Goal: Task Accomplishment & Management: Manage account settings

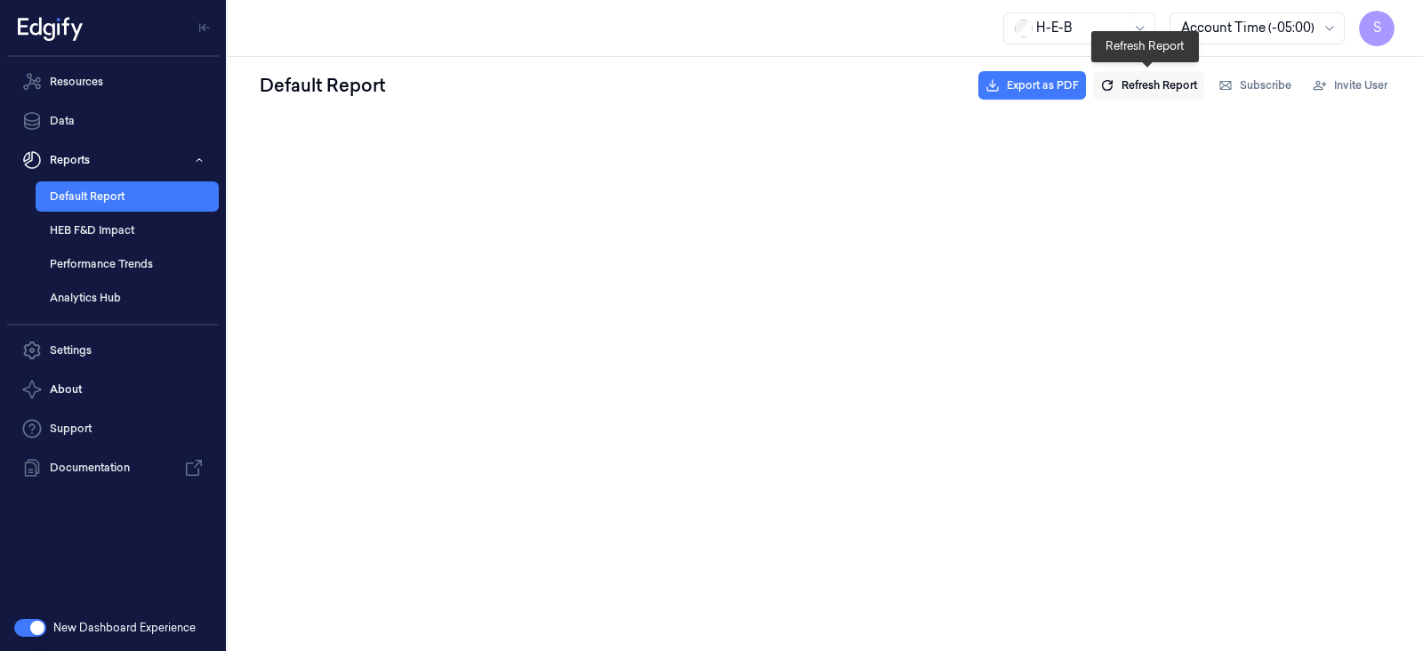
click at [1134, 82] on span "Refresh Report" at bounding box center [1159, 85] width 76 height 16
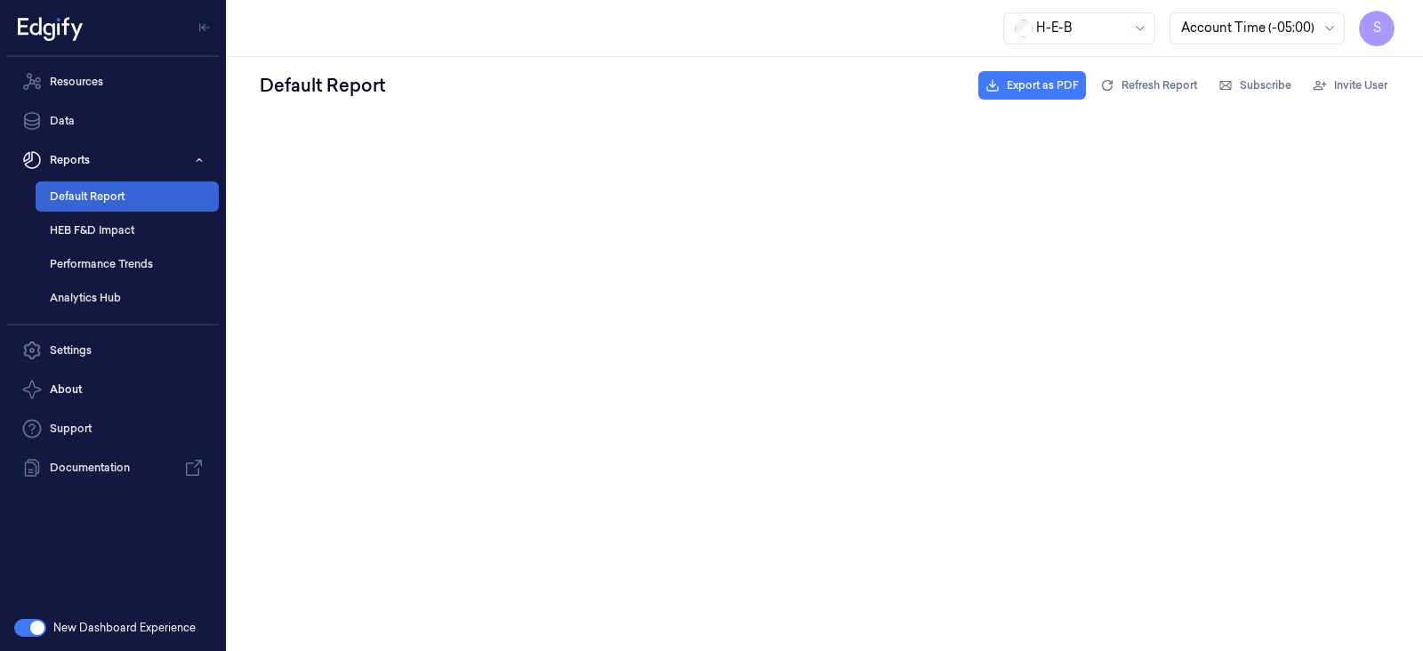
click at [100, 193] on link "Default Report" at bounding box center [127, 196] width 183 height 30
click at [108, 254] on link "Performance Trends" at bounding box center [127, 264] width 183 height 30
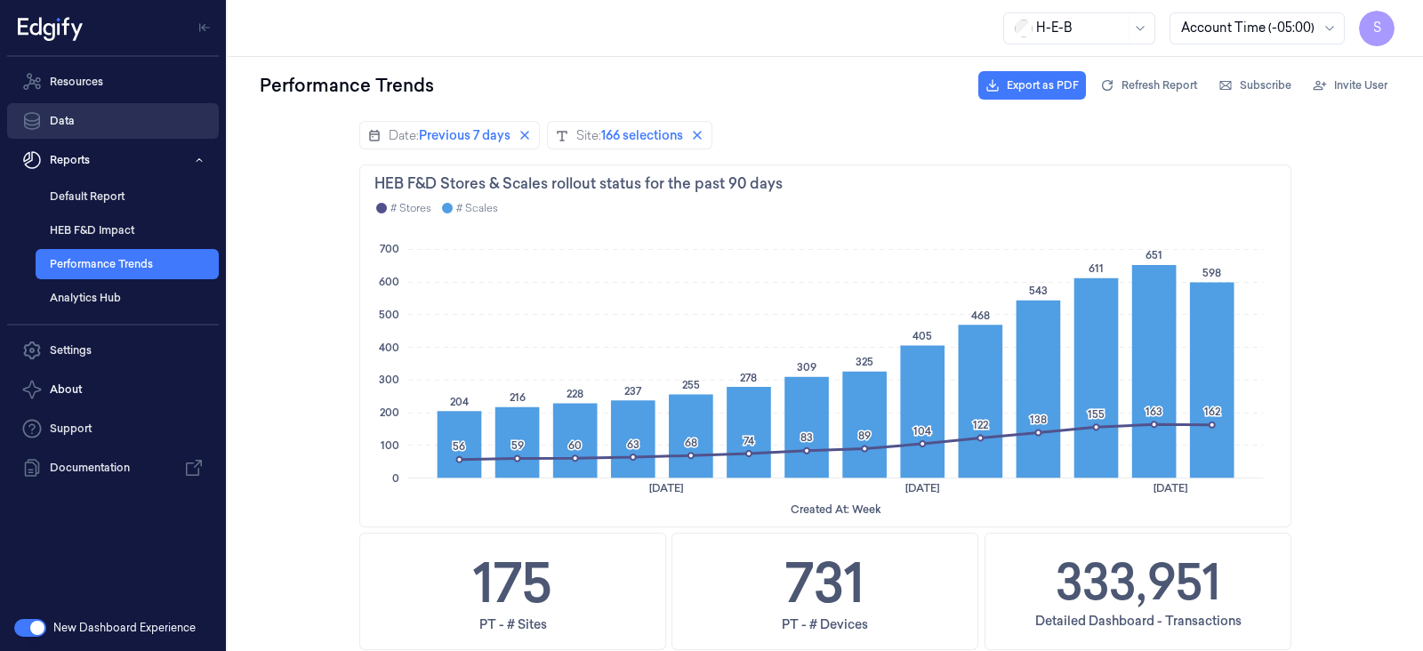
click at [44, 130] on link "Data" at bounding box center [113, 121] width 212 height 36
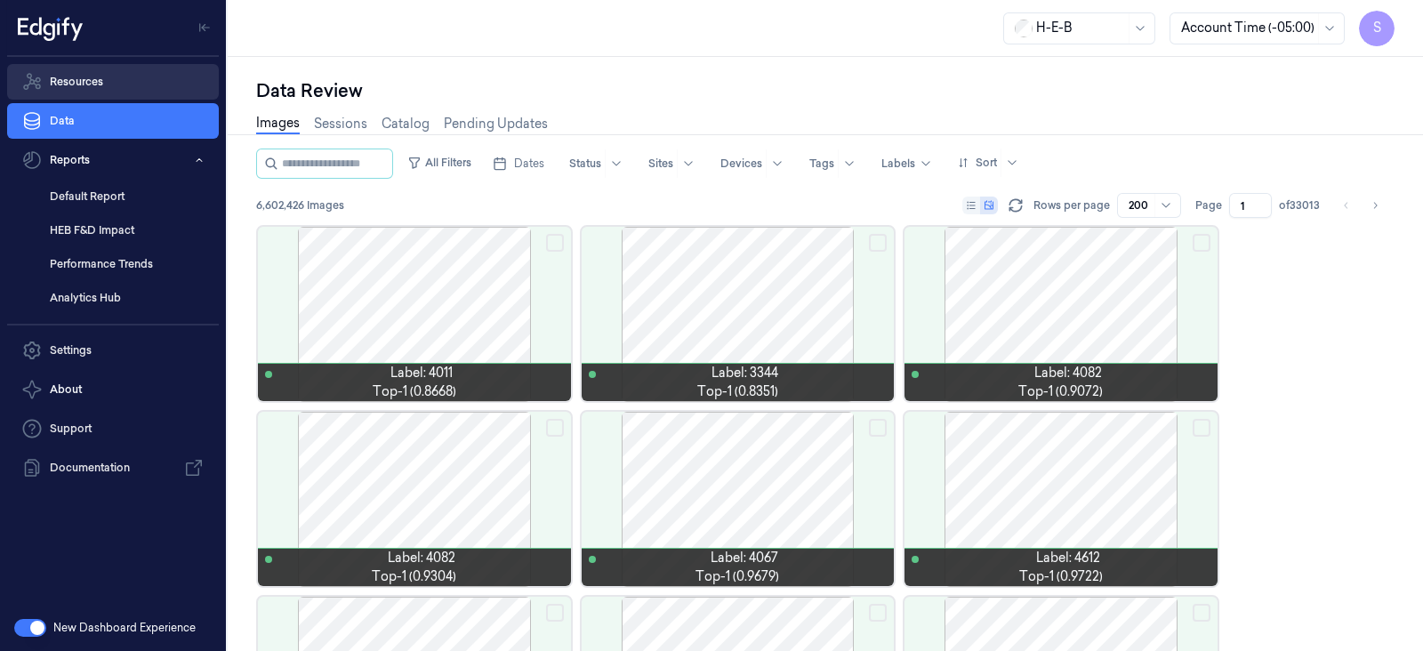
click at [70, 82] on link "Resources" at bounding box center [113, 82] width 212 height 36
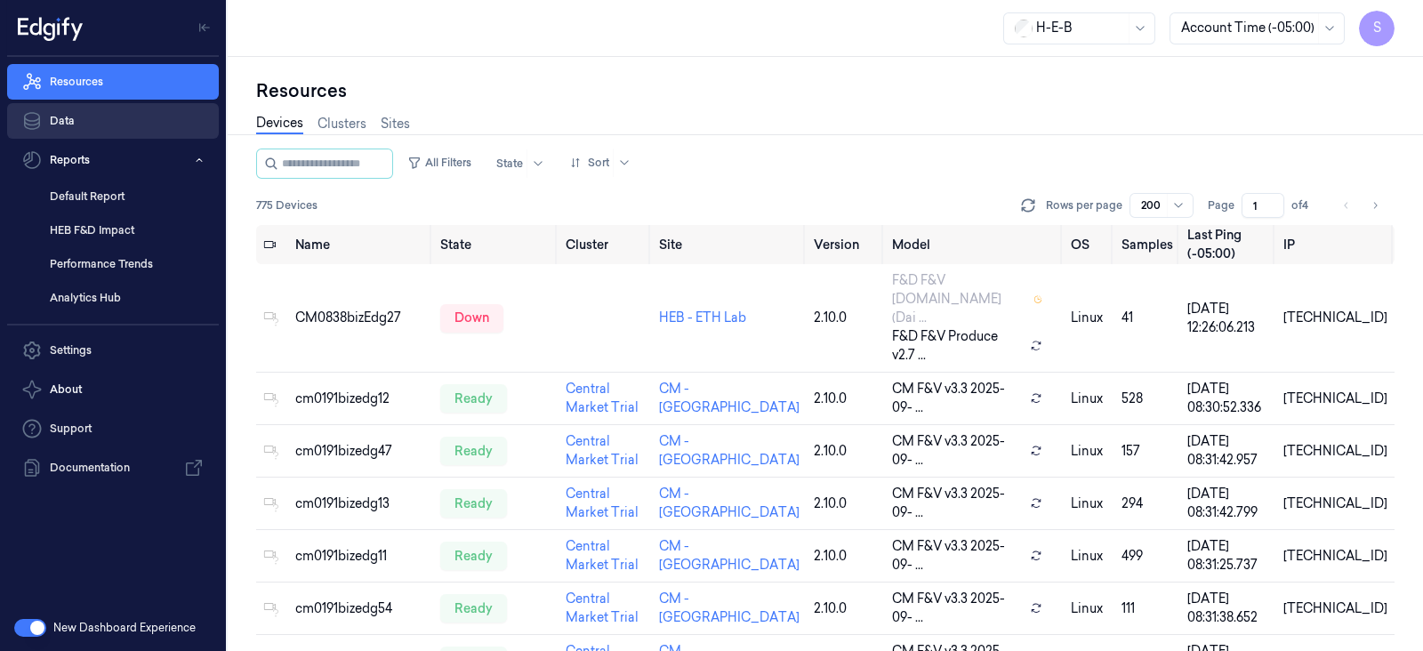
click at [89, 123] on link "Data" at bounding box center [113, 121] width 212 height 36
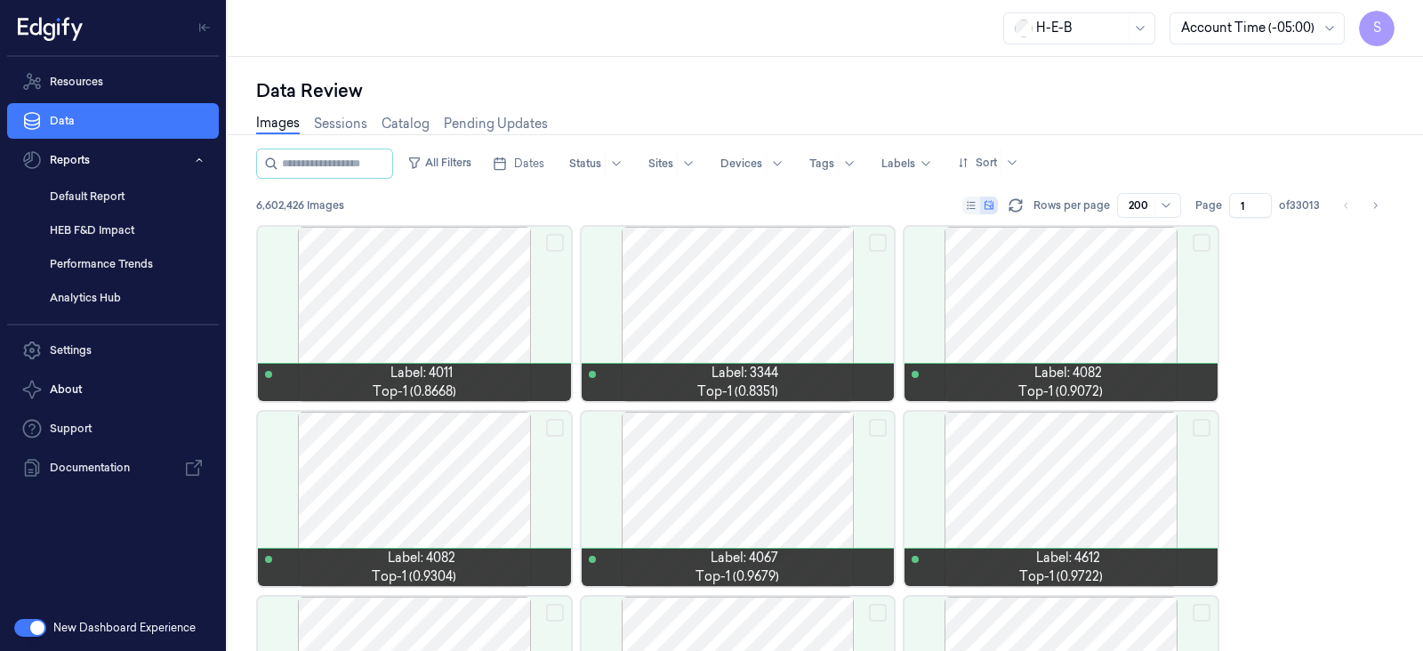
click at [29, 620] on button "button" at bounding box center [30, 628] width 32 height 18
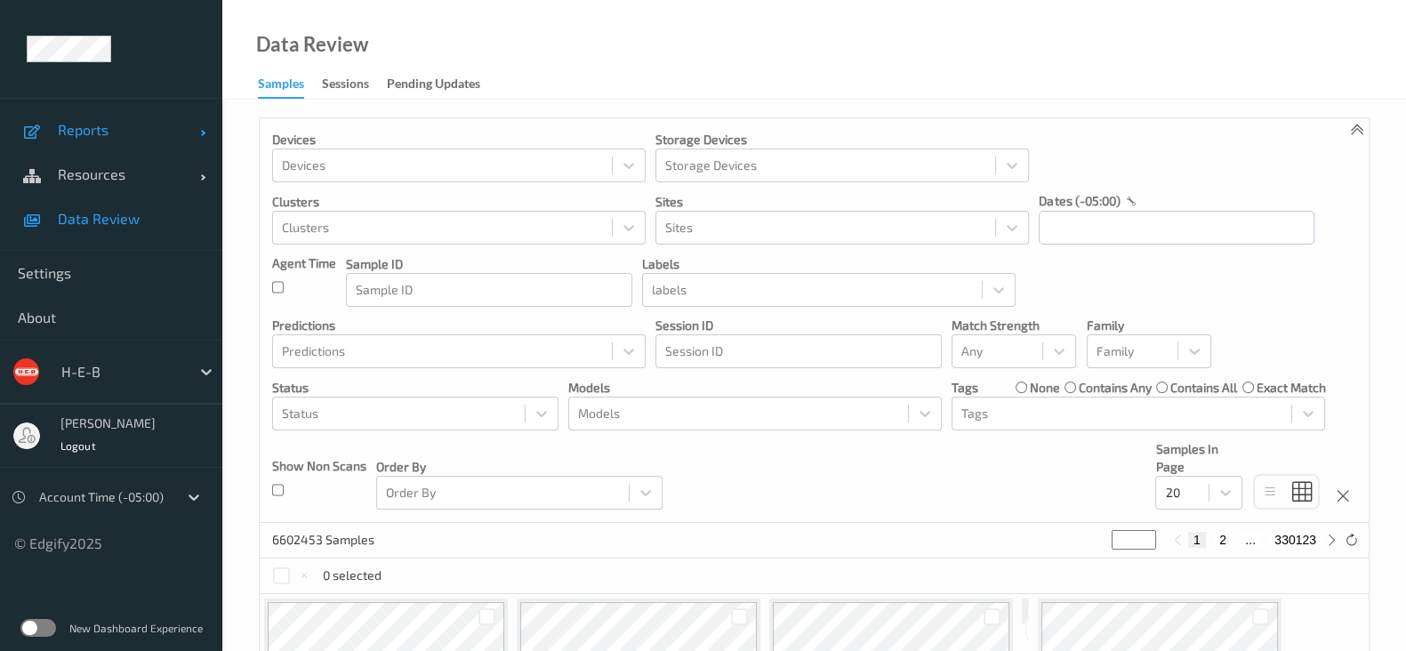
click at [208, 126] on link "Reports" at bounding box center [111, 130] width 222 height 44
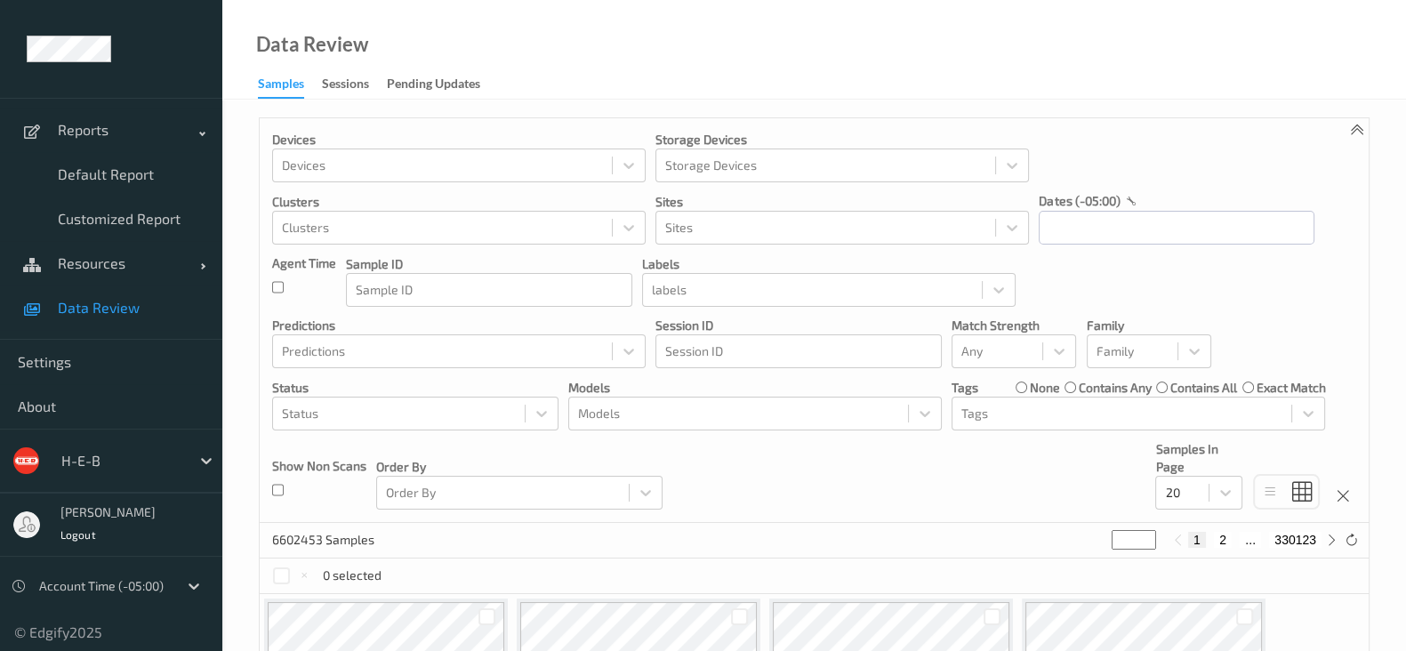
scroll to position [36, 0]
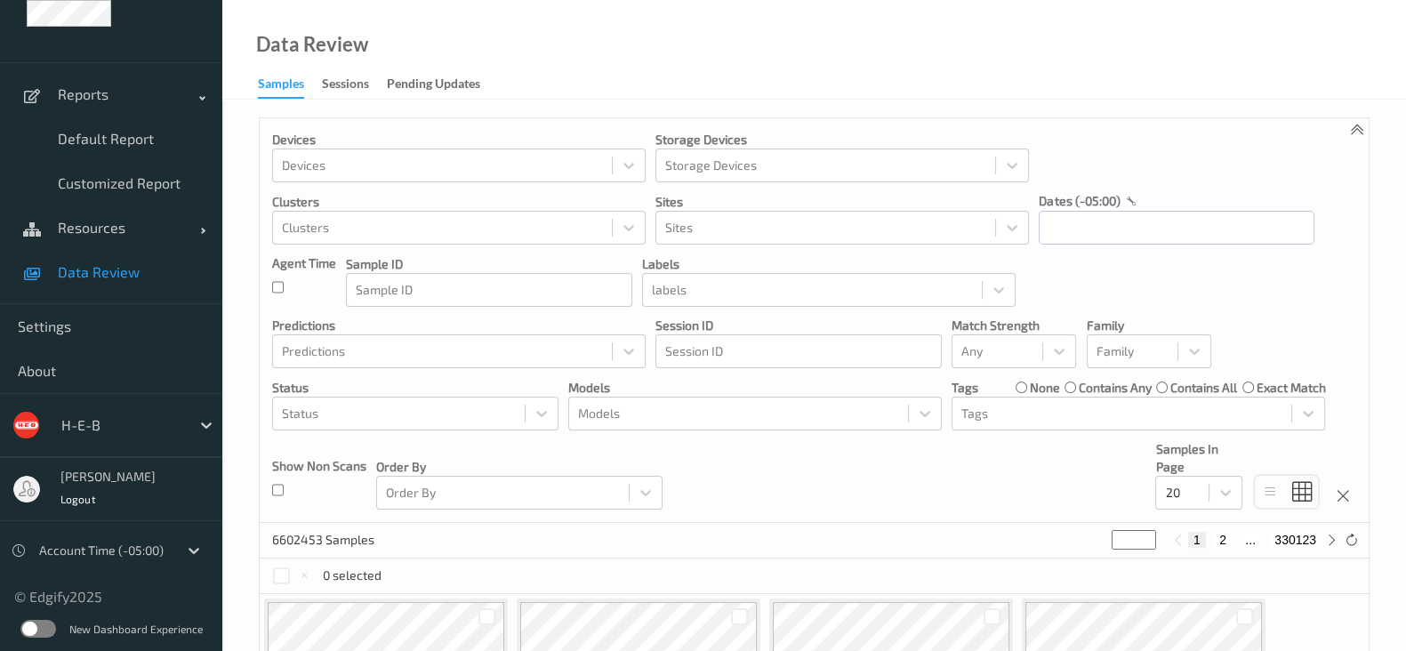
click at [36, 630] on label at bounding box center [38, 629] width 36 height 18
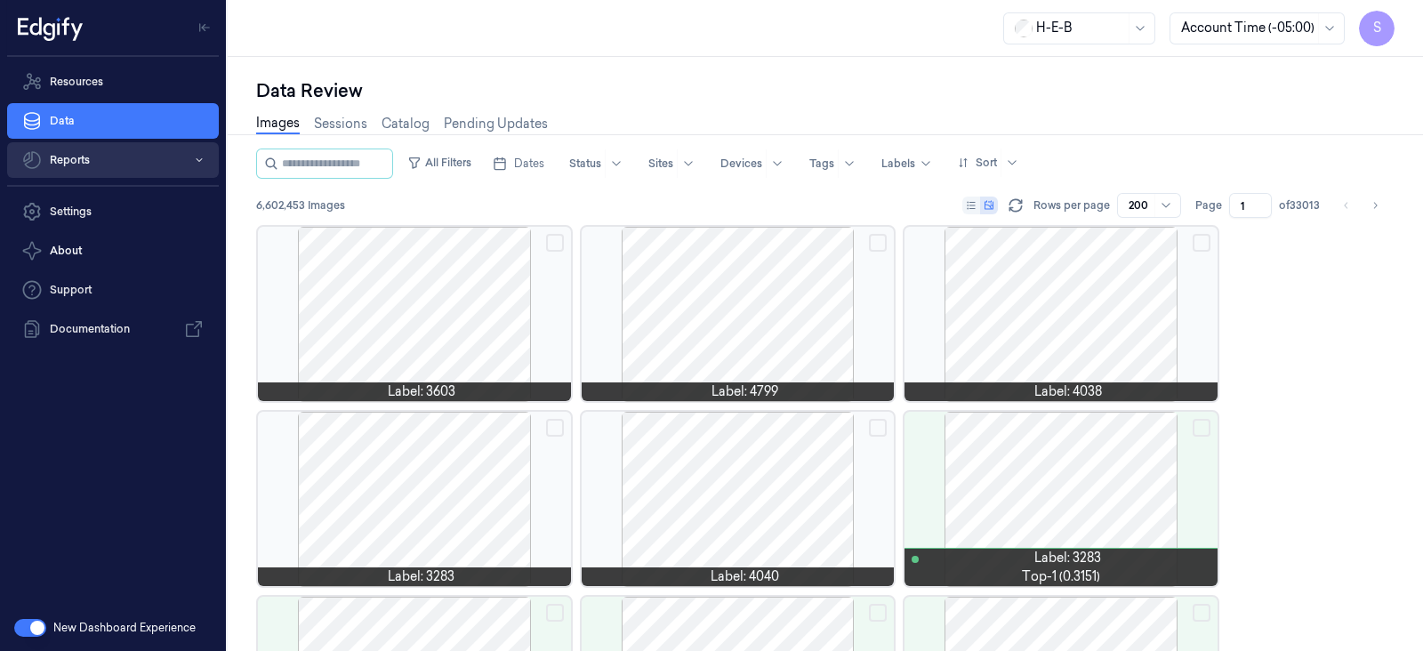
click at [191, 159] on button "Reports" at bounding box center [113, 160] width 212 height 36
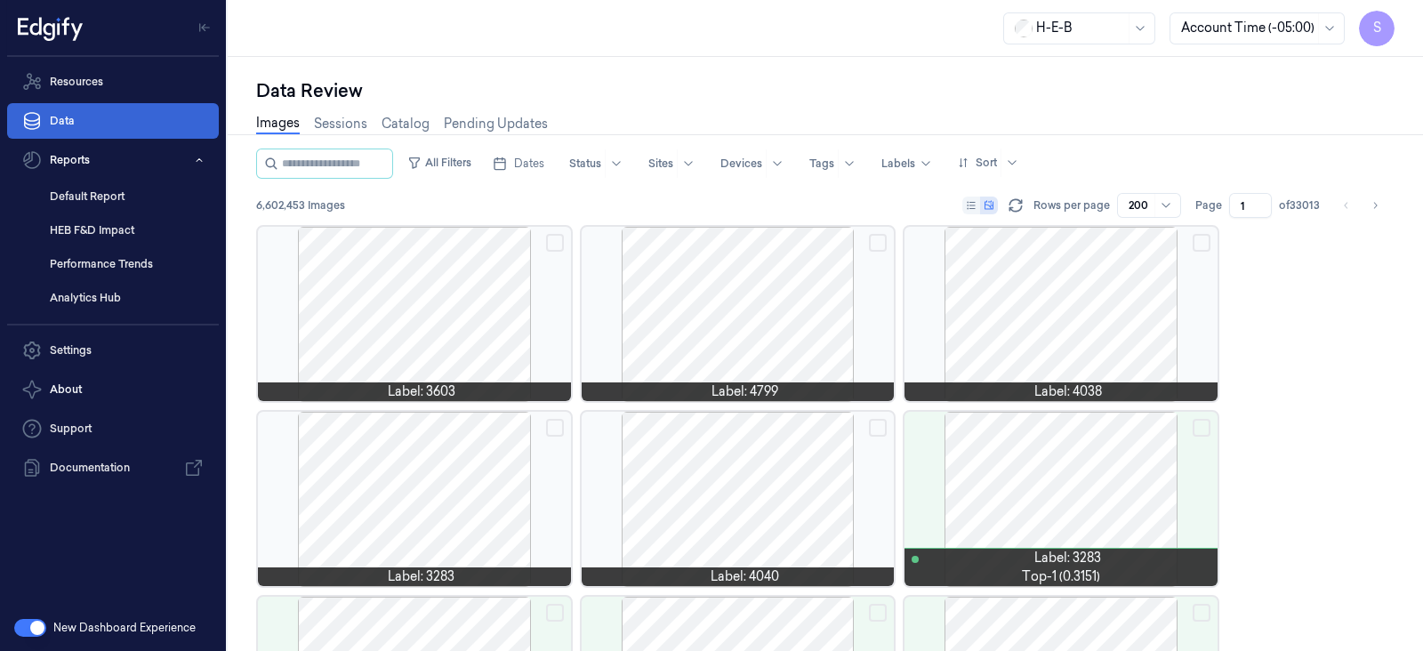
click at [62, 122] on link "Data" at bounding box center [113, 121] width 212 height 36
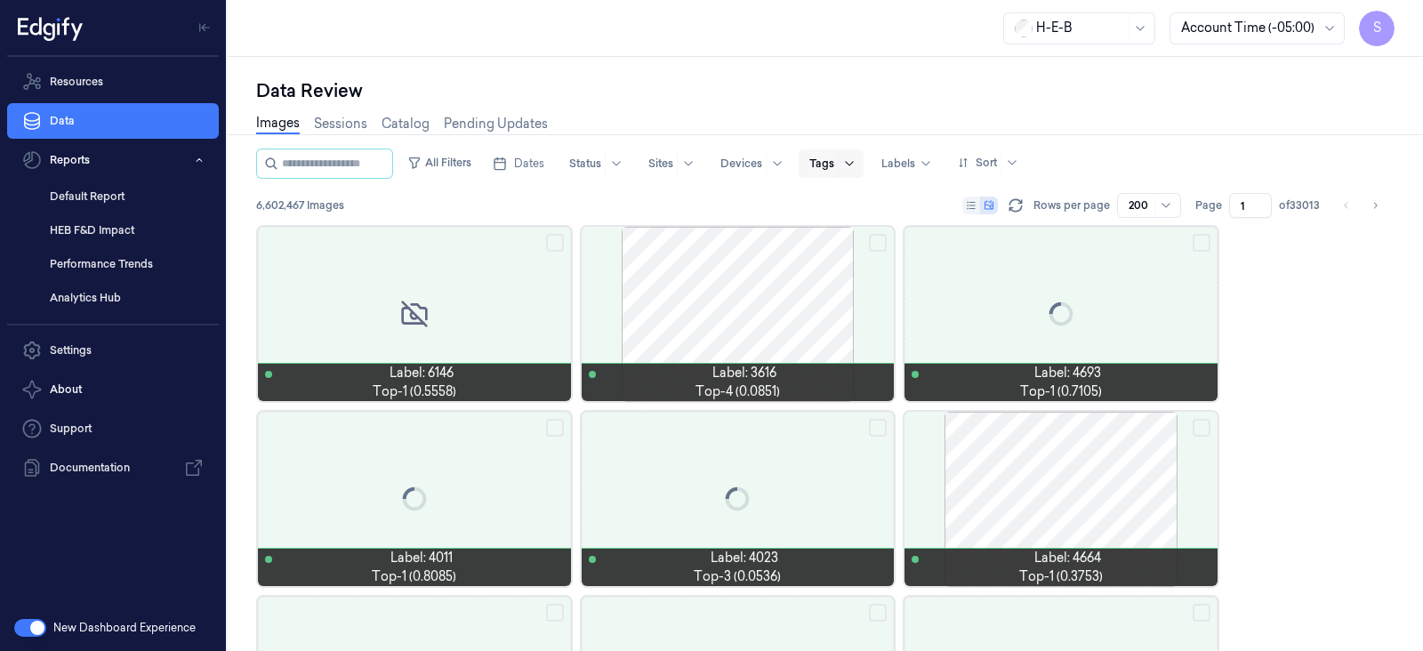
click at [856, 160] on icon at bounding box center [849, 163] width 14 height 14
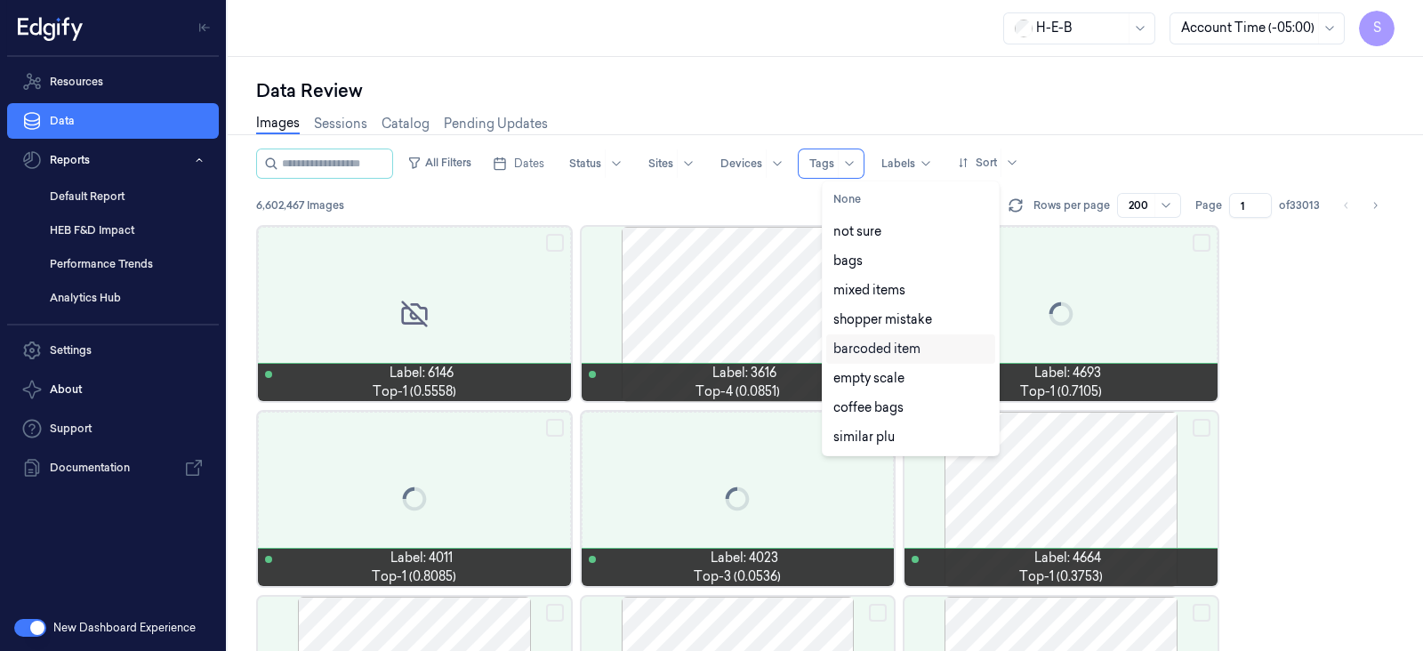
click at [878, 350] on div "barcoded item" at bounding box center [876, 349] width 87 height 19
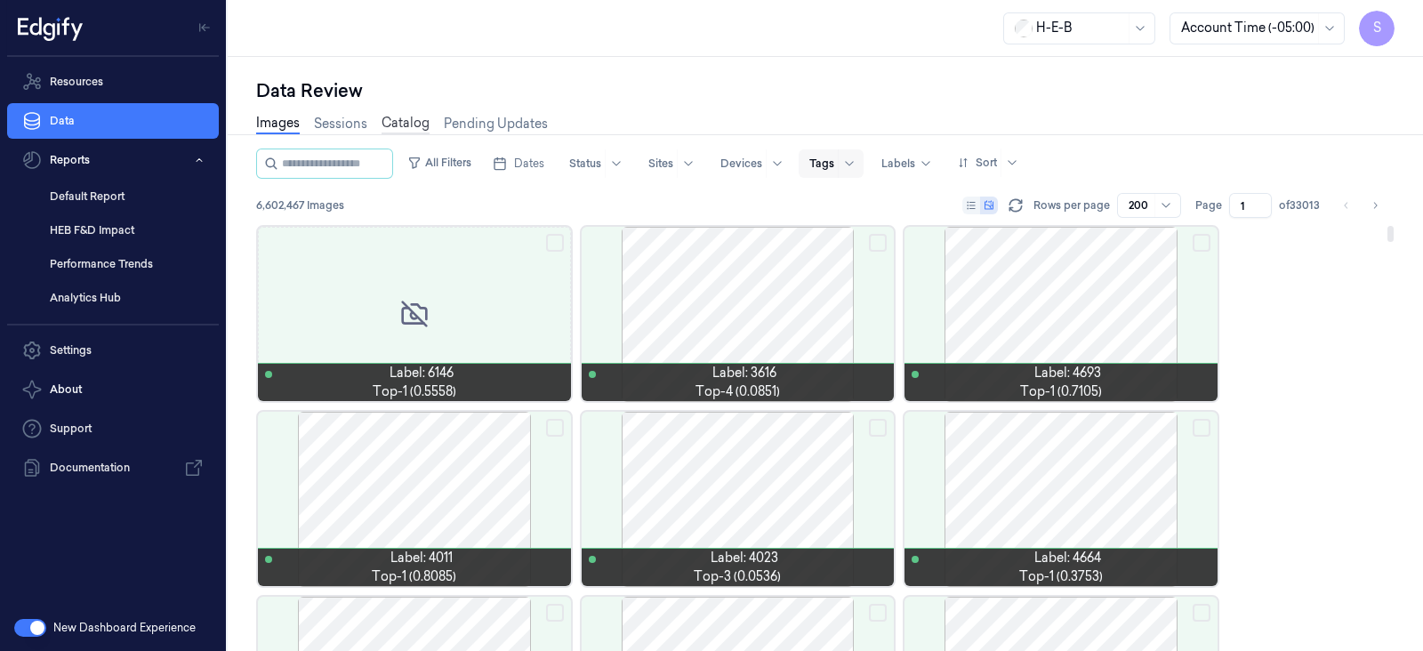
click at [415, 129] on link "Catalog" at bounding box center [405, 124] width 48 height 20
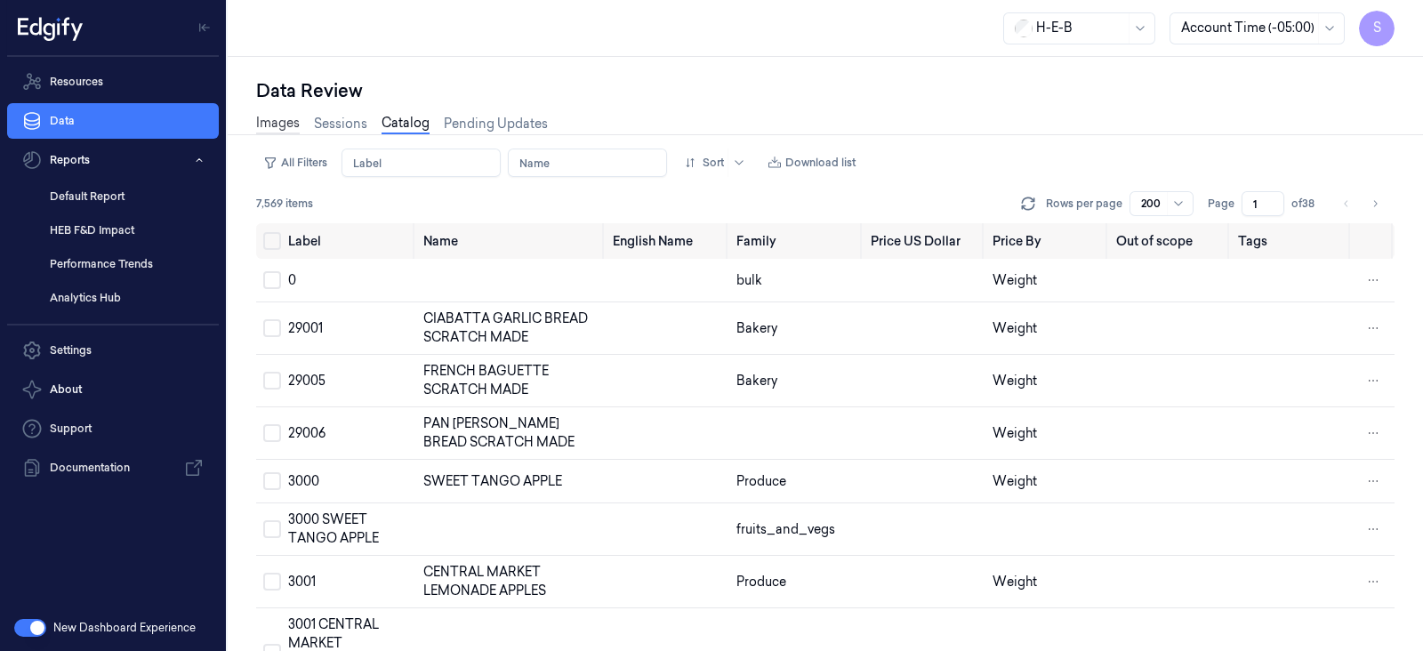
click at [282, 126] on link "Images" at bounding box center [278, 124] width 44 height 20
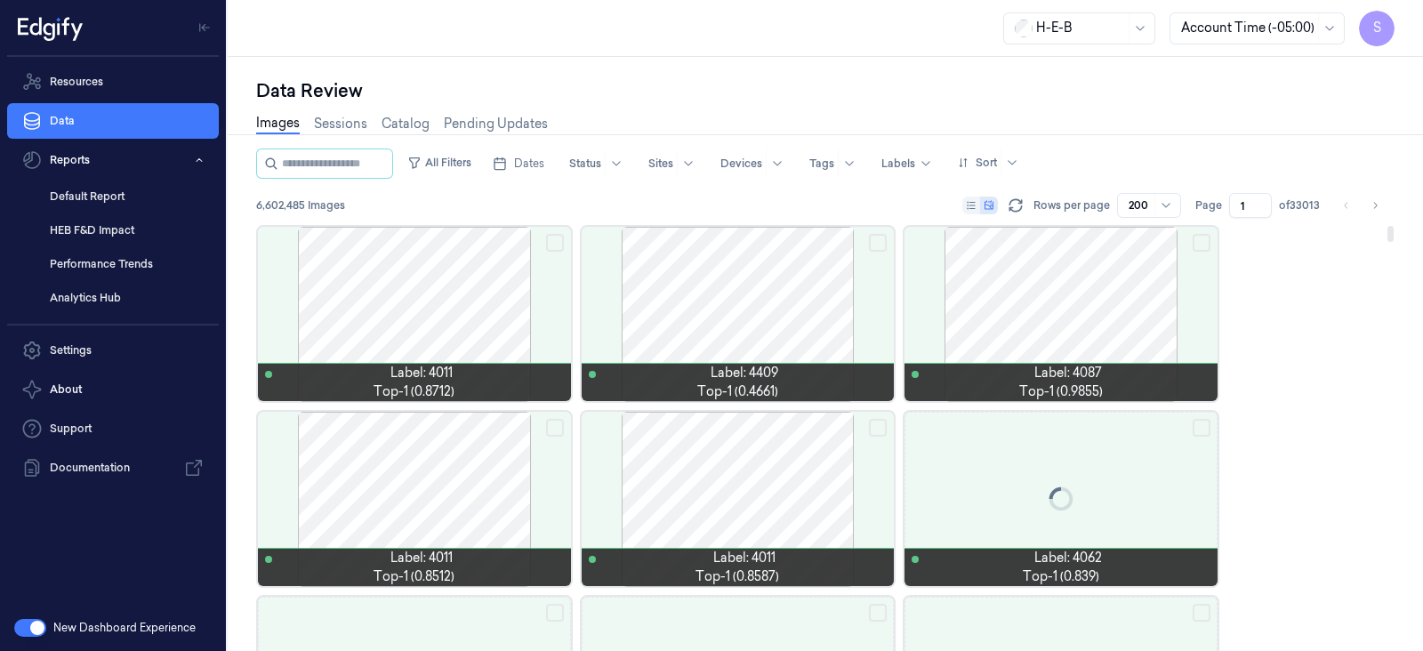
click at [1076, 382] on span "top-1 (0.9855)" at bounding box center [1061, 391] width 84 height 19
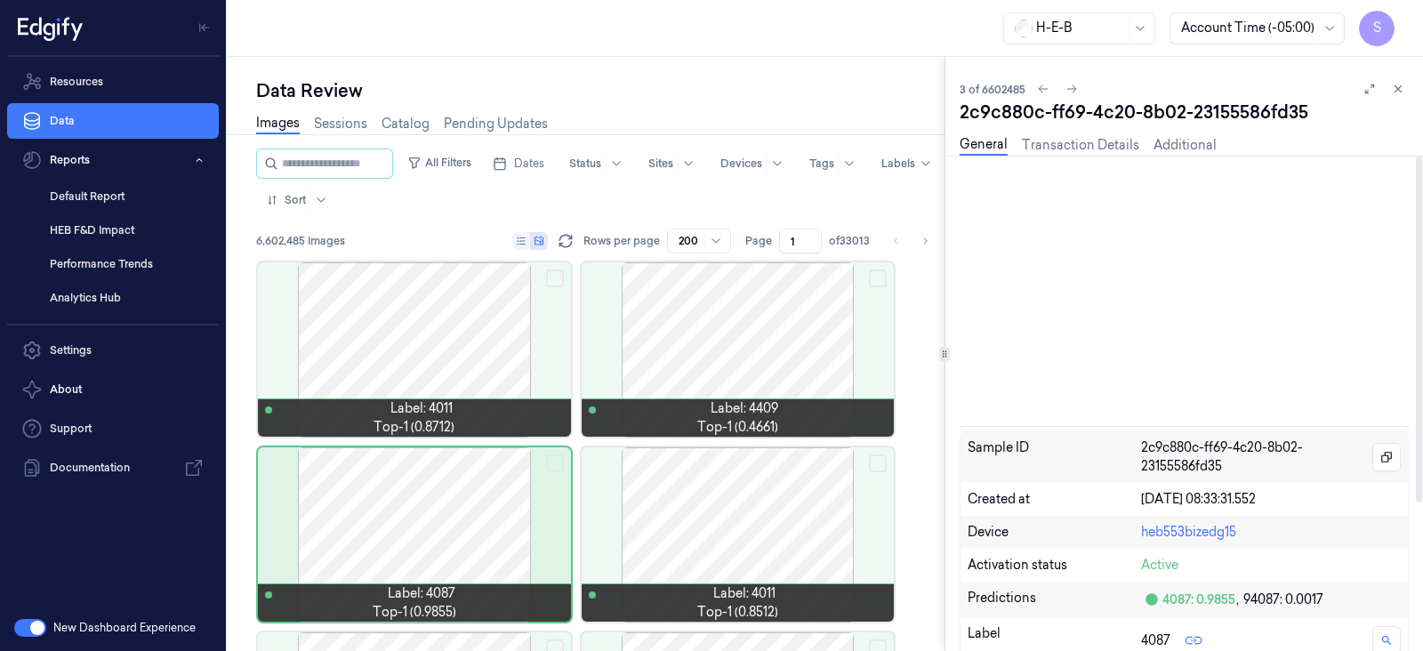
scroll to position [210, 0]
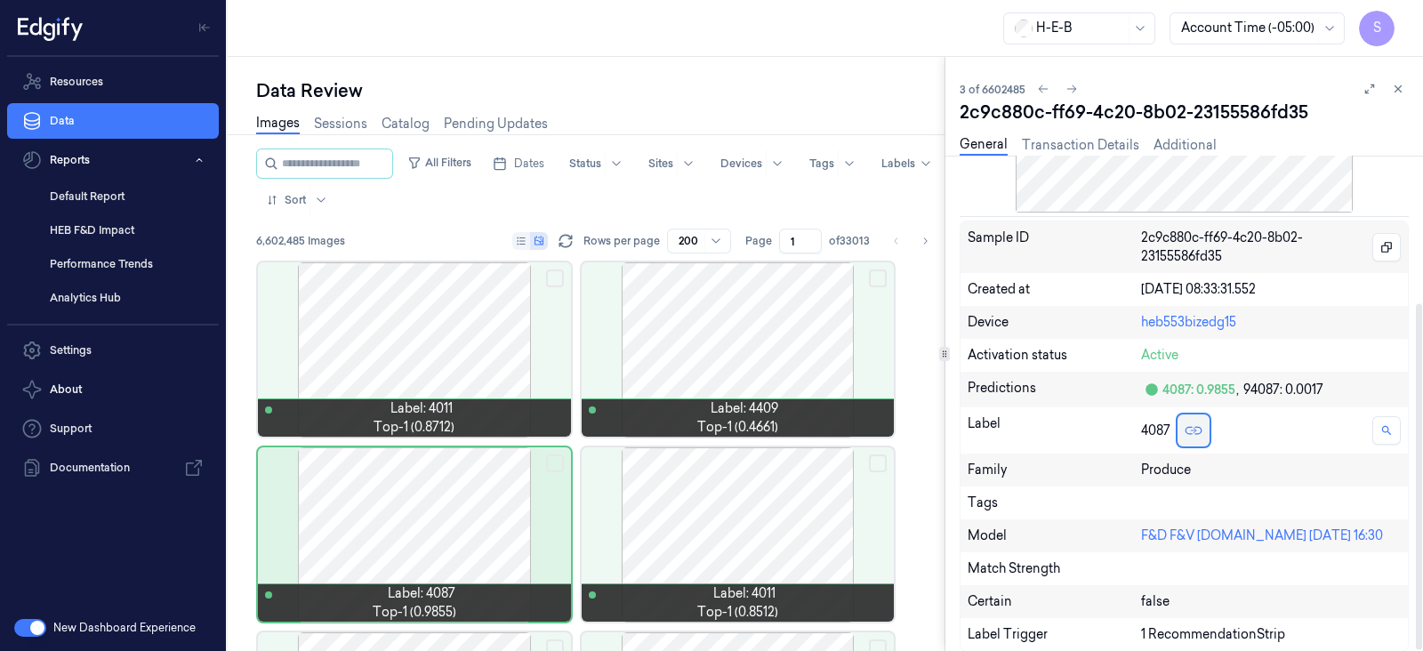
click at [1191, 430] on icon at bounding box center [1193, 430] width 9 height 9
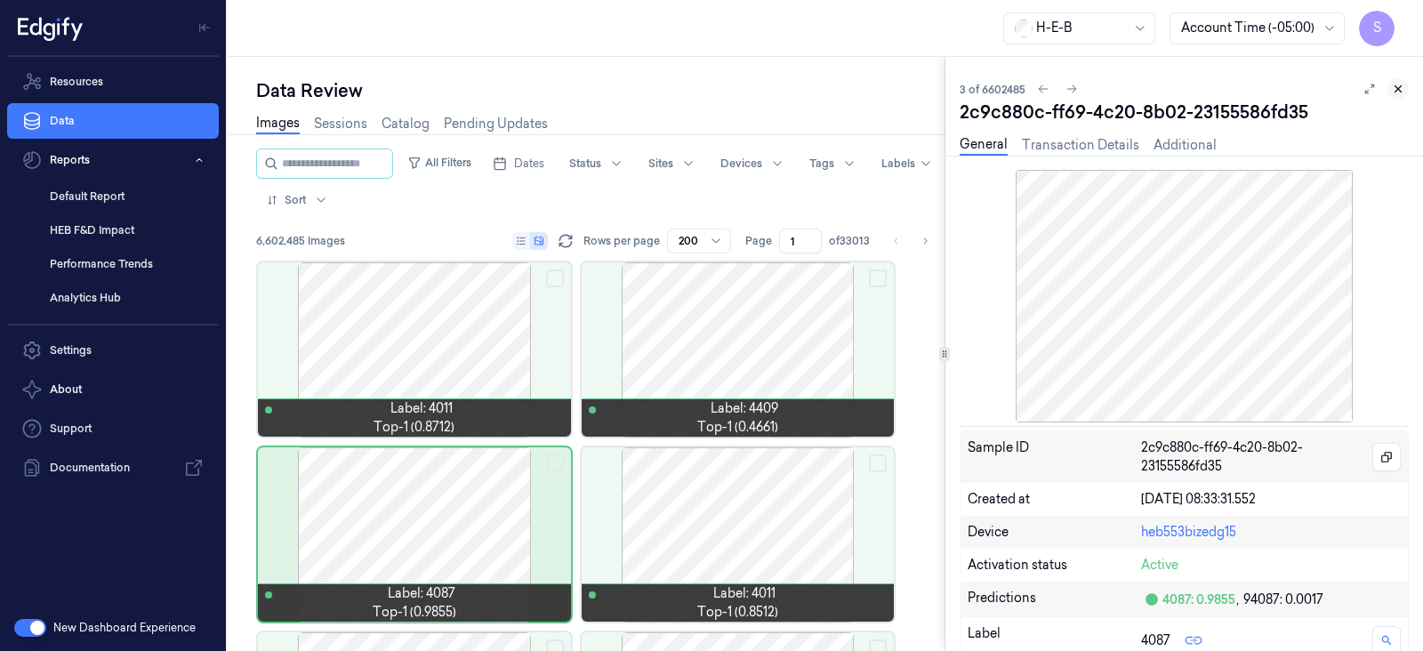
click at [1399, 86] on icon at bounding box center [1398, 89] width 6 height 6
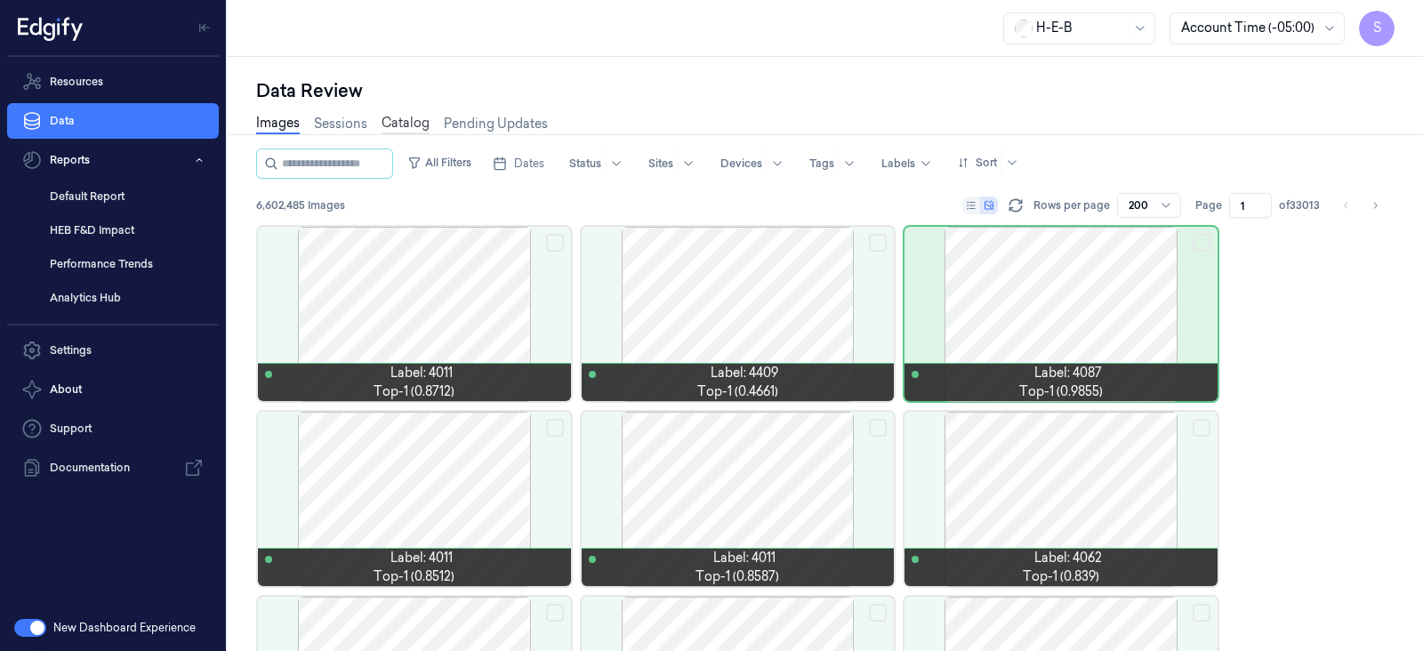
click at [403, 129] on link "Catalog" at bounding box center [405, 124] width 48 height 20
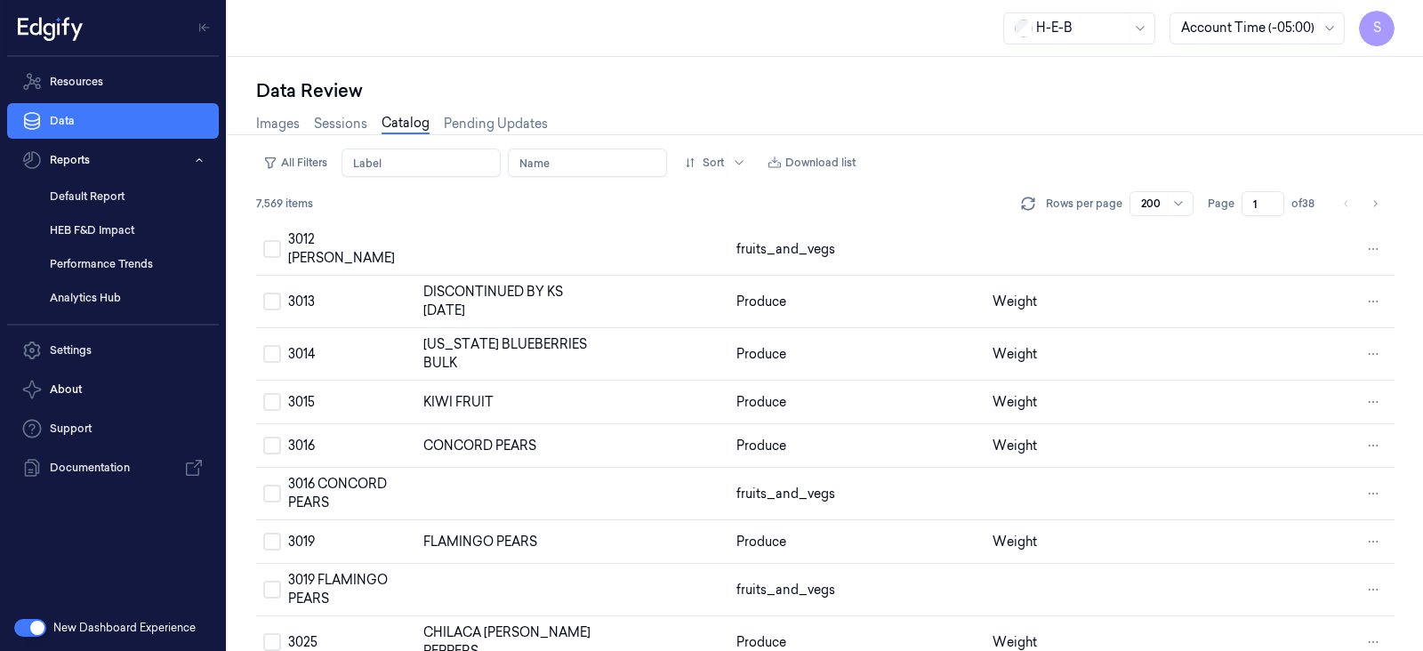
scroll to position [556, 0]
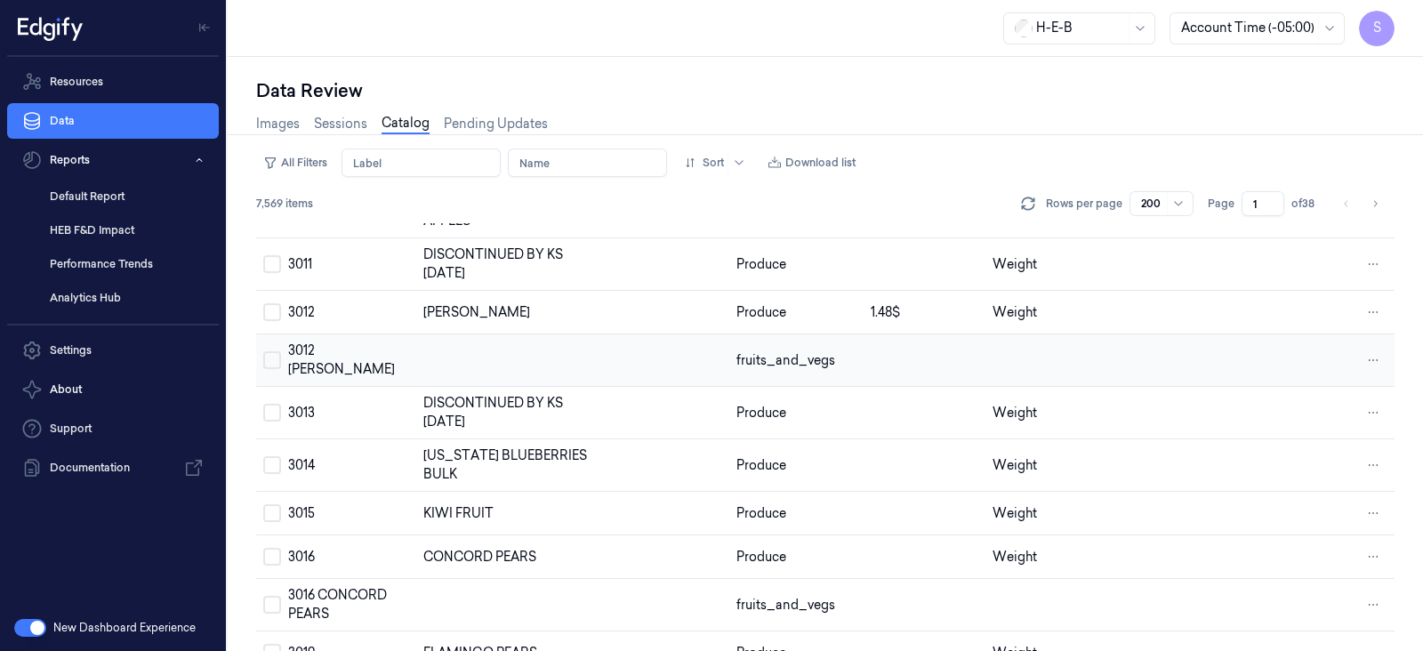
click at [269, 356] on button "Select row" at bounding box center [272, 360] width 18 height 18
click at [827, 357] on span "fruits_and_vegs" at bounding box center [785, 360] width 99 height 16
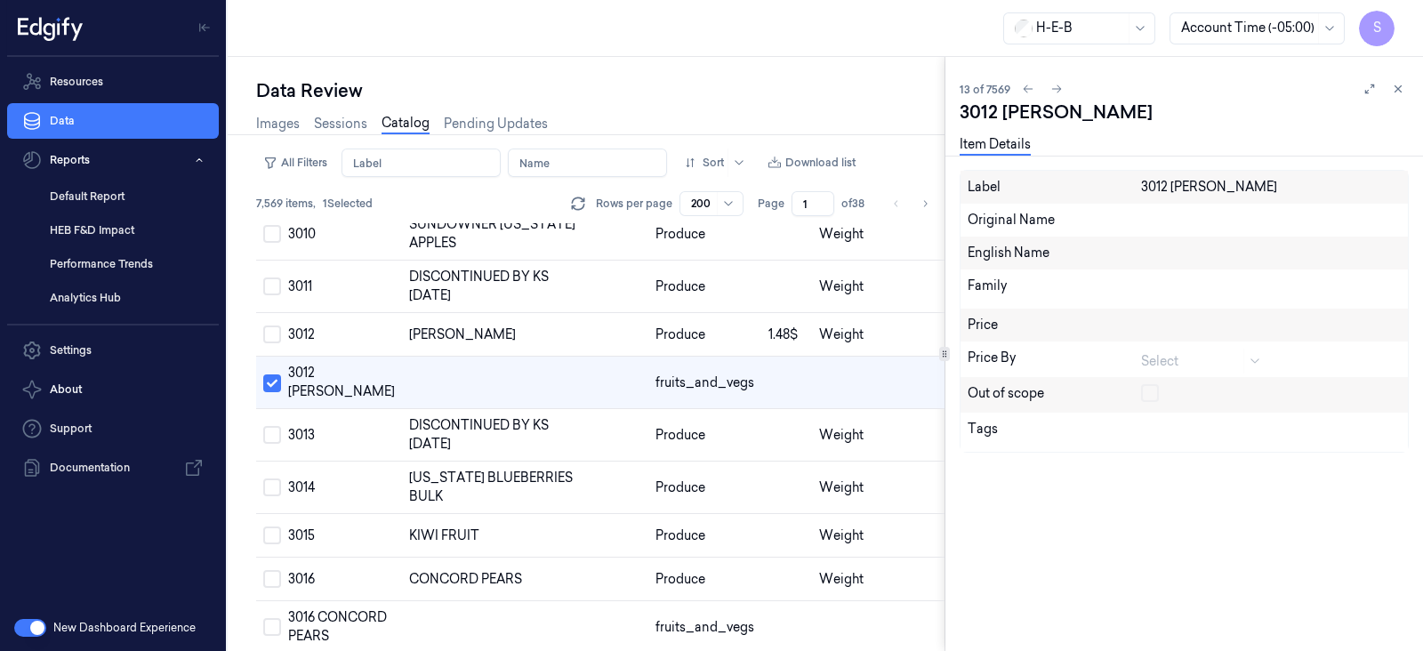
scroll to position [476, 0]
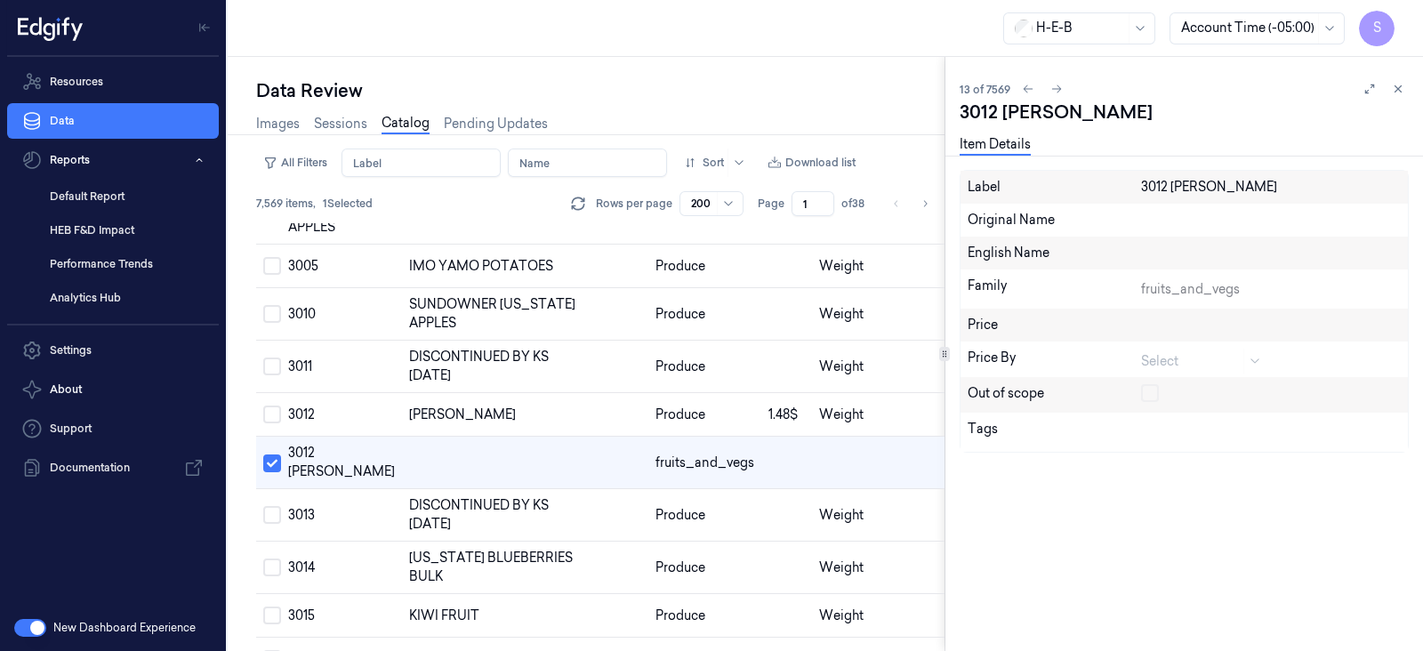
drag, startPoint x: 1076, startPoint y: 113, endPoint x: 1214, endPoint y: 118, distance: 137.9
click at [1214, 118] on div "3012 ABATE FETEL PEAR" at bounding box center [1183, 112] width 449 height 25
click at [1391, 91] on button at bounding box center [1397, 88] width 21 height 21
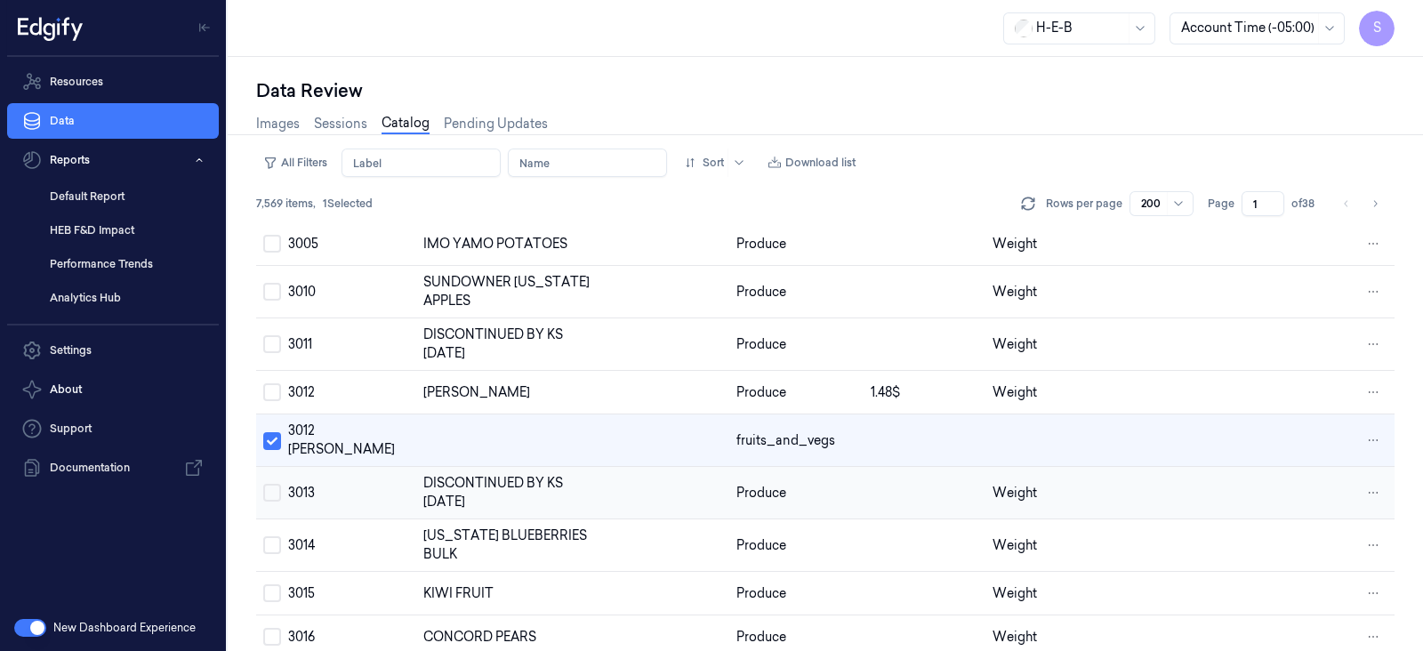
scroll to position [453, 0]
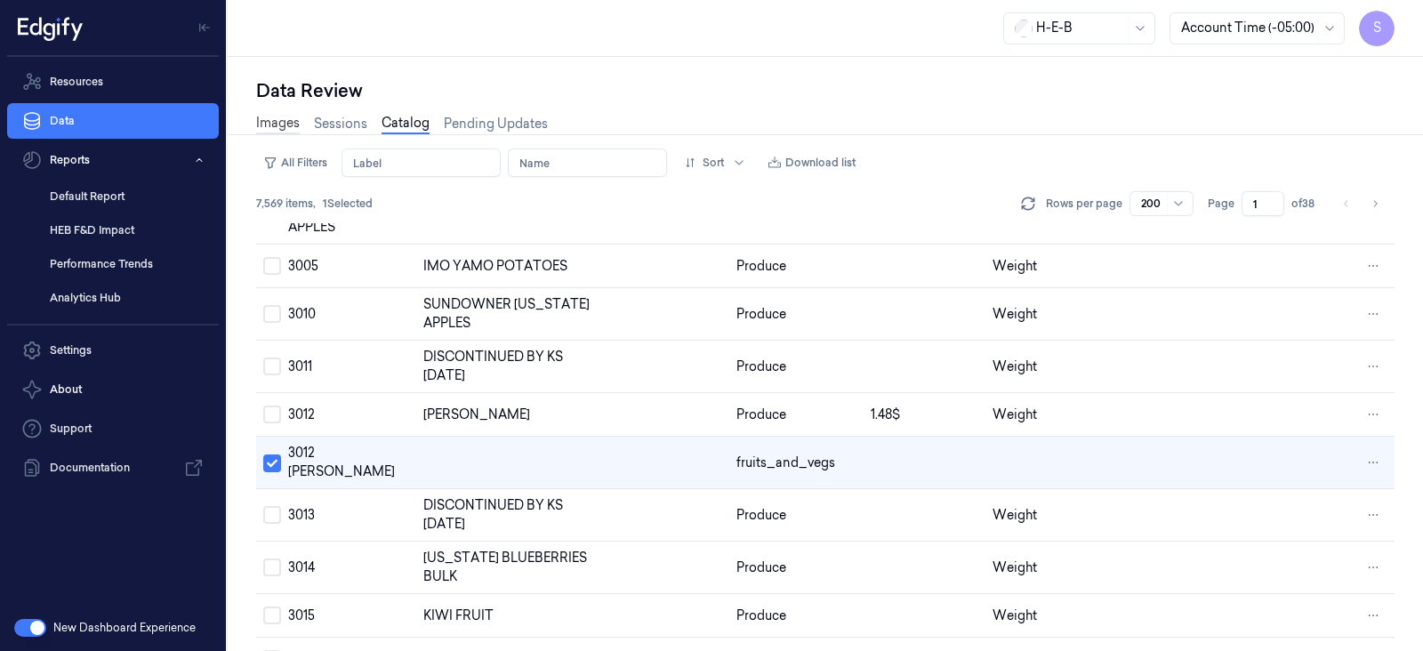
click at [282, 123] on link "Images" at bounding box center [278, 124] width 44 height 20
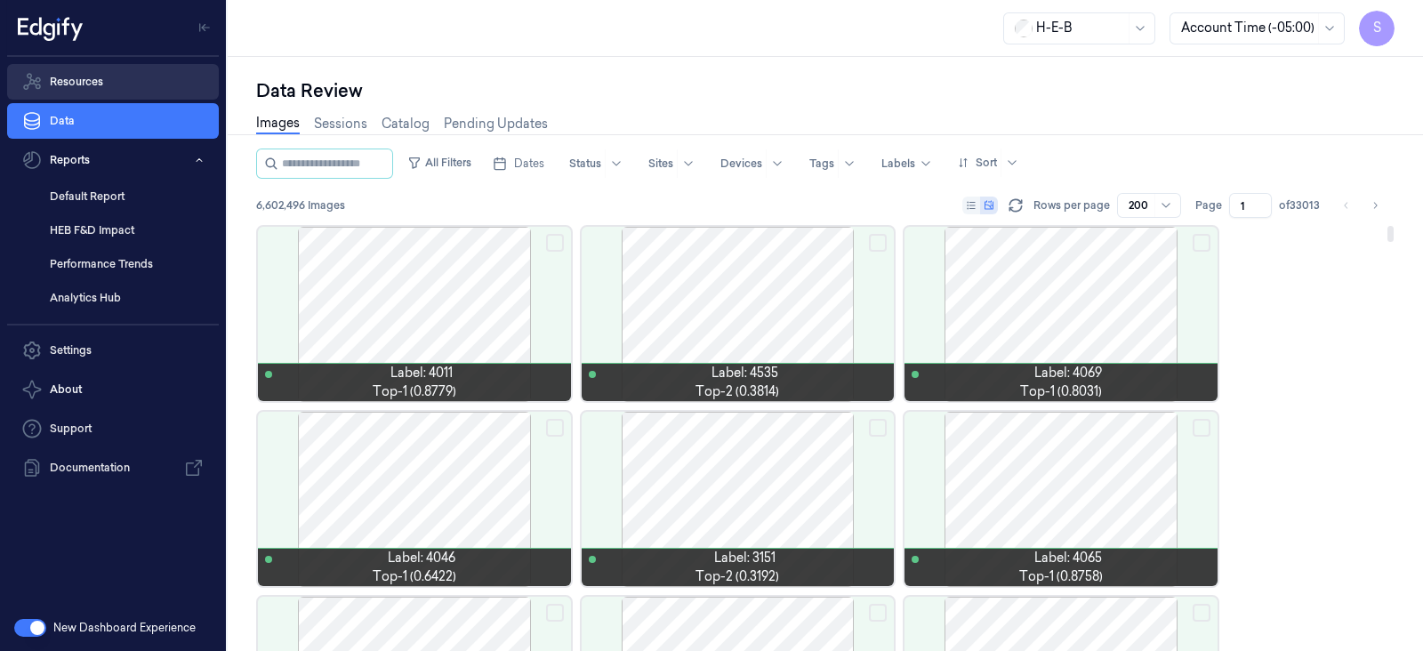
click at [73, 76] on link "Resources" at bounding box center [113, 82] width 212 height 36
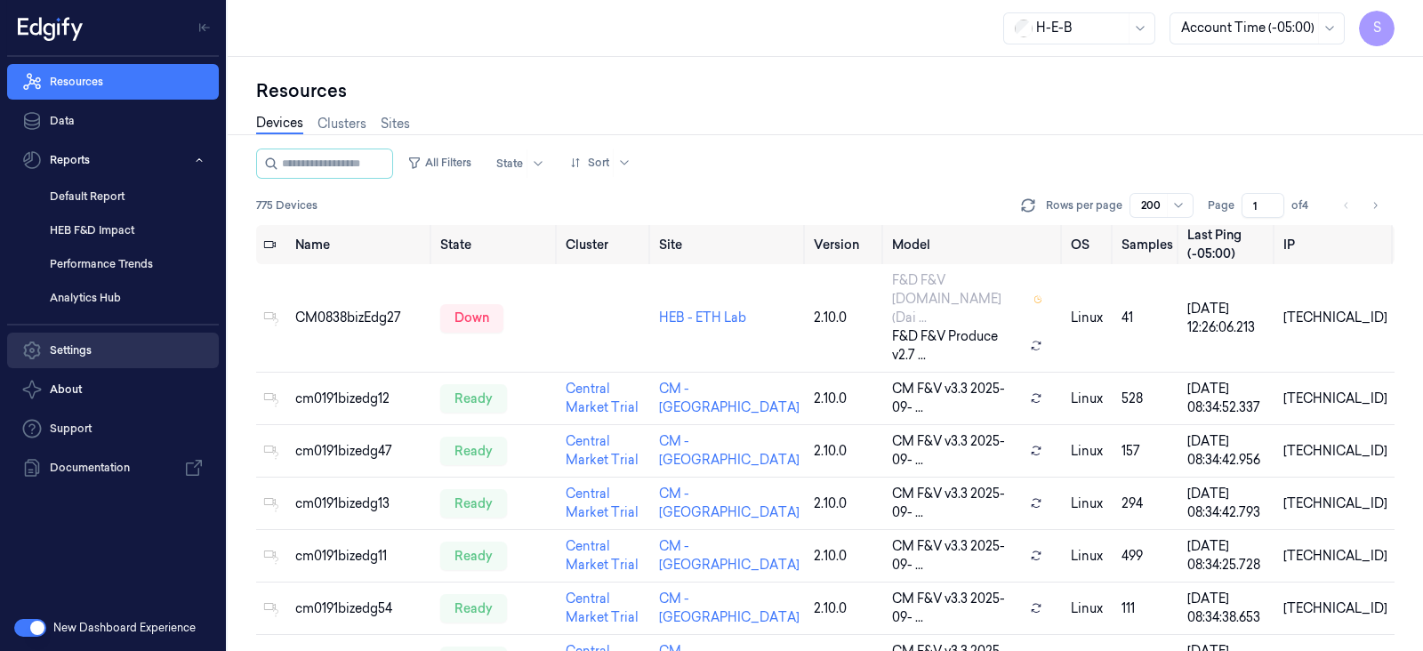
click at [84, 357] on link "Settings" at bounding box center [113, 351] width 212 height 36
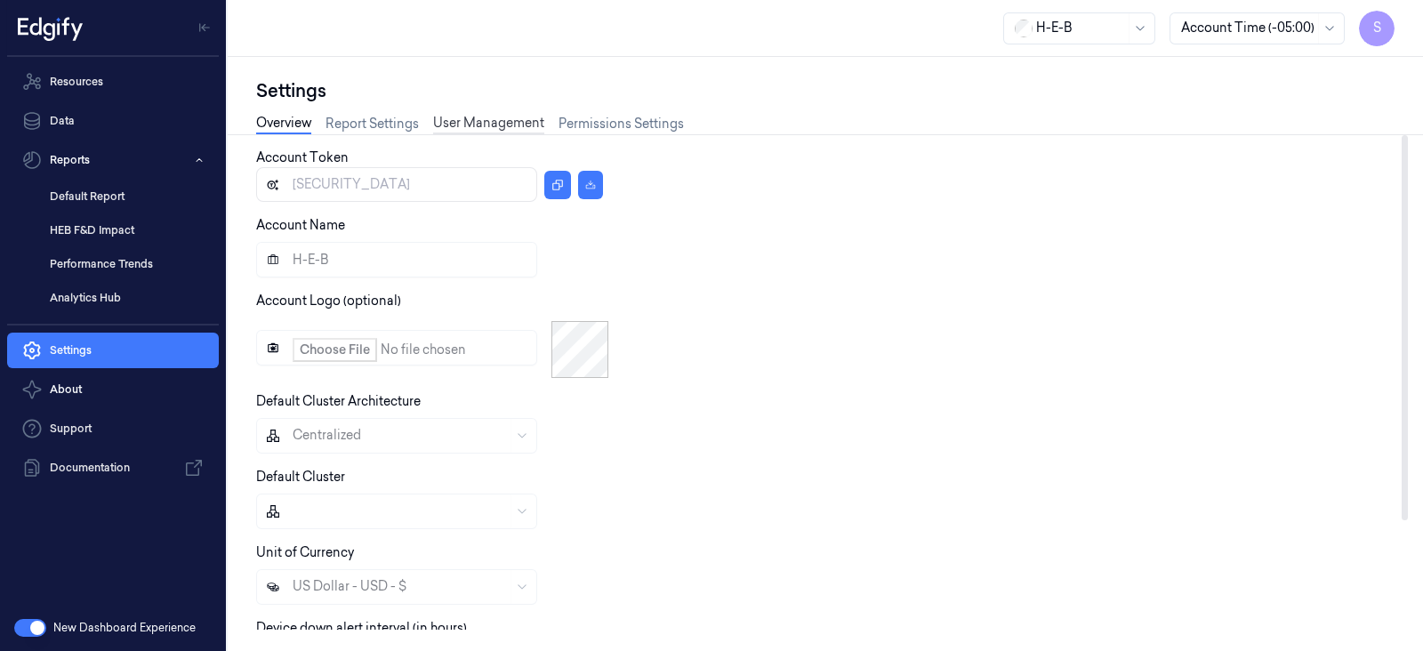
click at [493, 119] on link "User Management" at bounding box center [488, 124] width 111 height 20
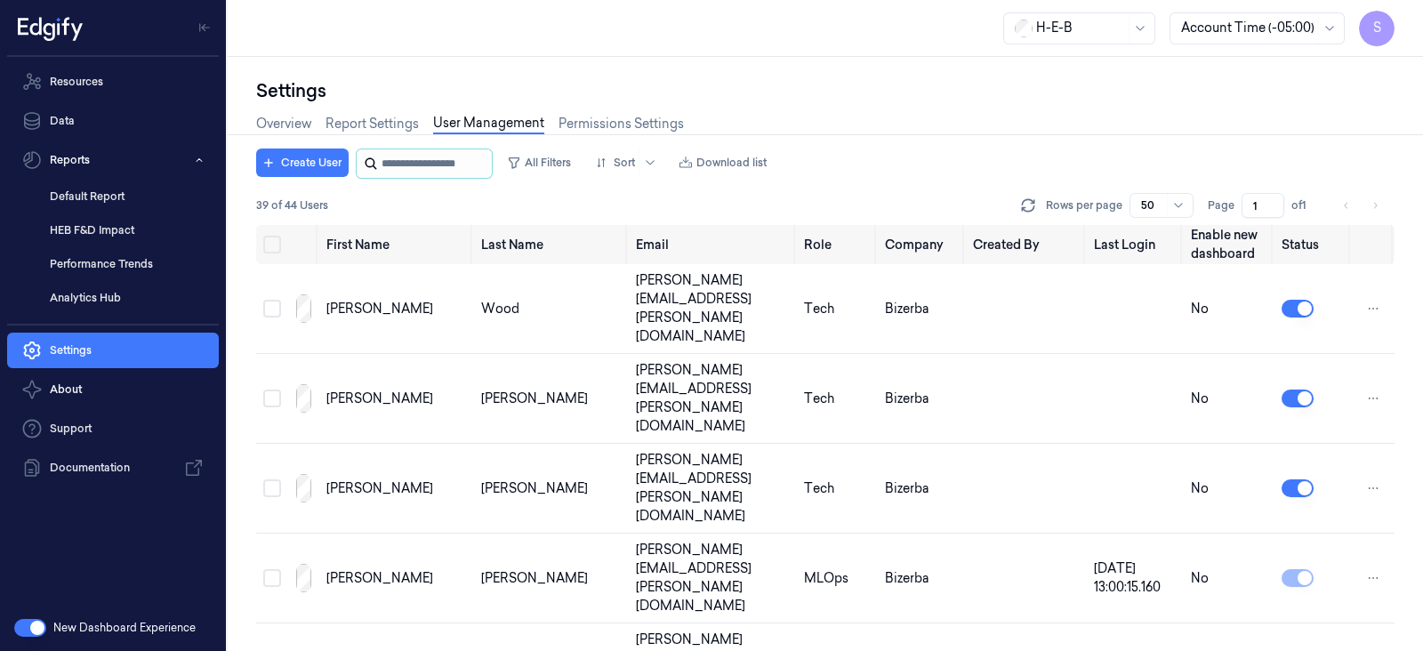
click at [443, 162] on input "string" at bounding box center [434, 163] width 107 height 28
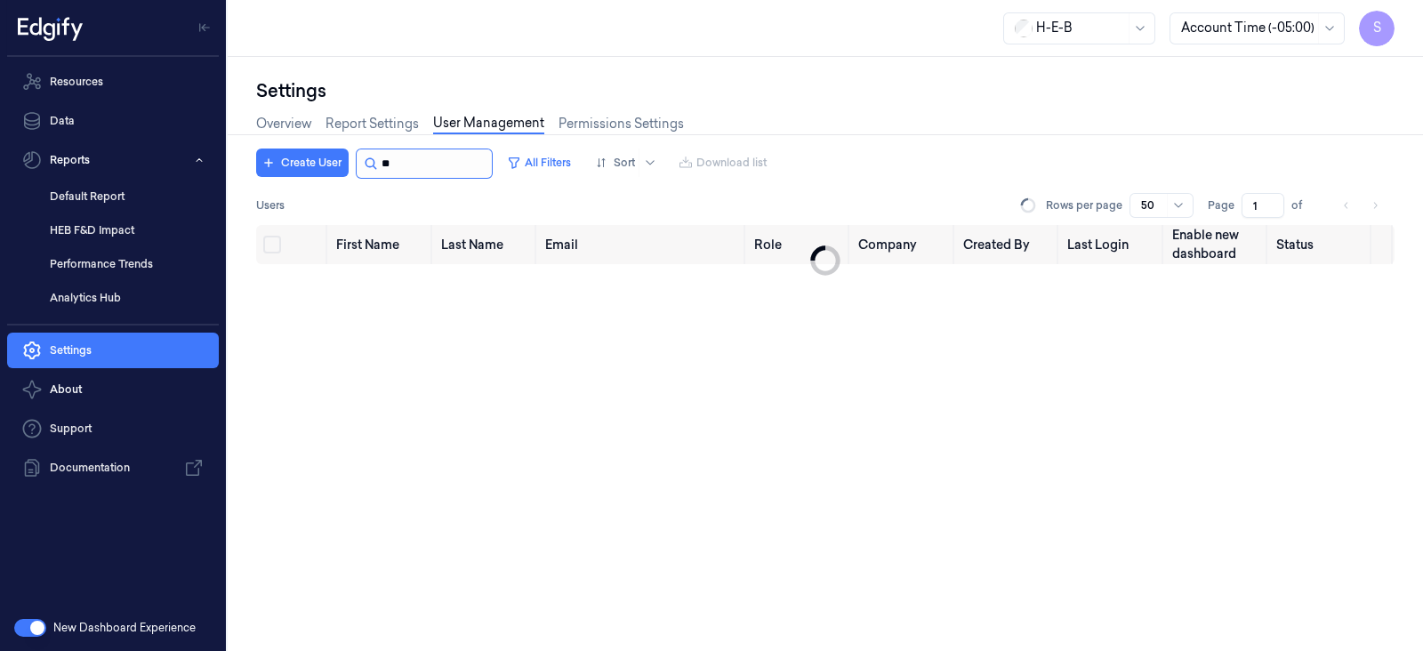
type input "*"
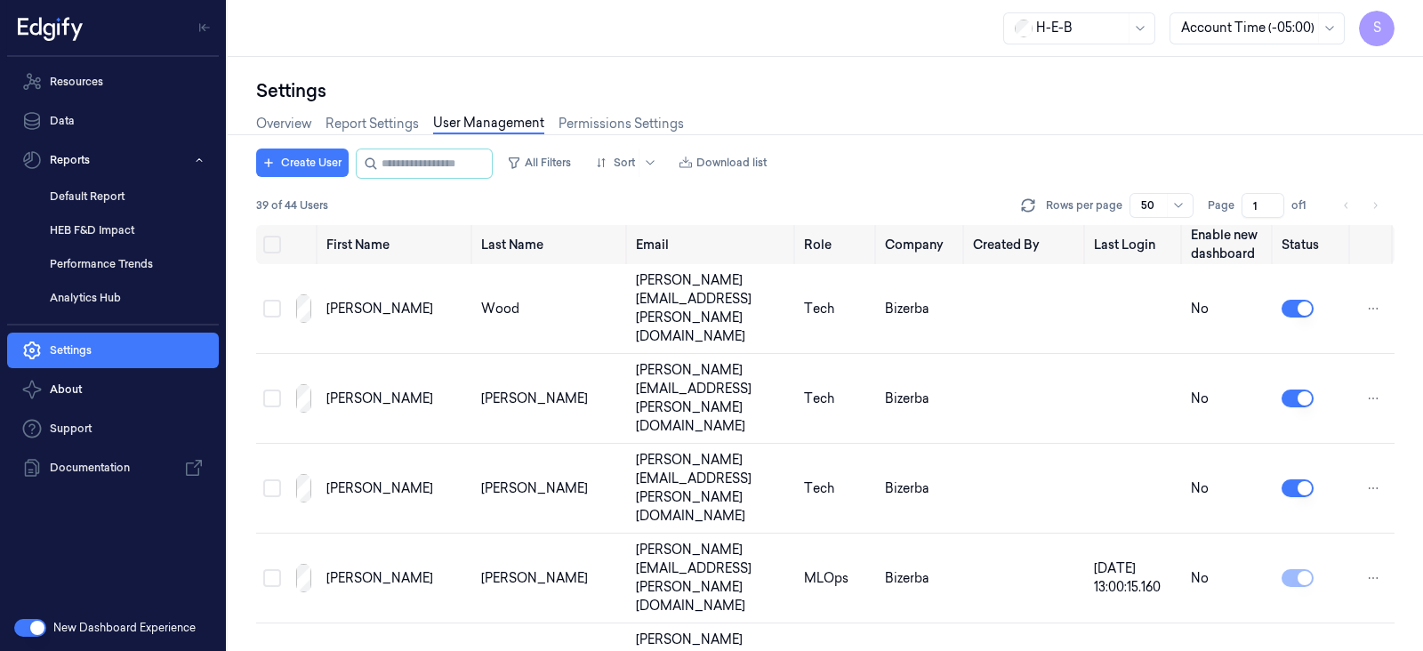
click at [1374, 198] on li "pagination" at bounding box center [1374, 205] width 25 height 25
click at [384, 123] on link "Report Settings" at bounding box center [371, 124] width 93 height 20
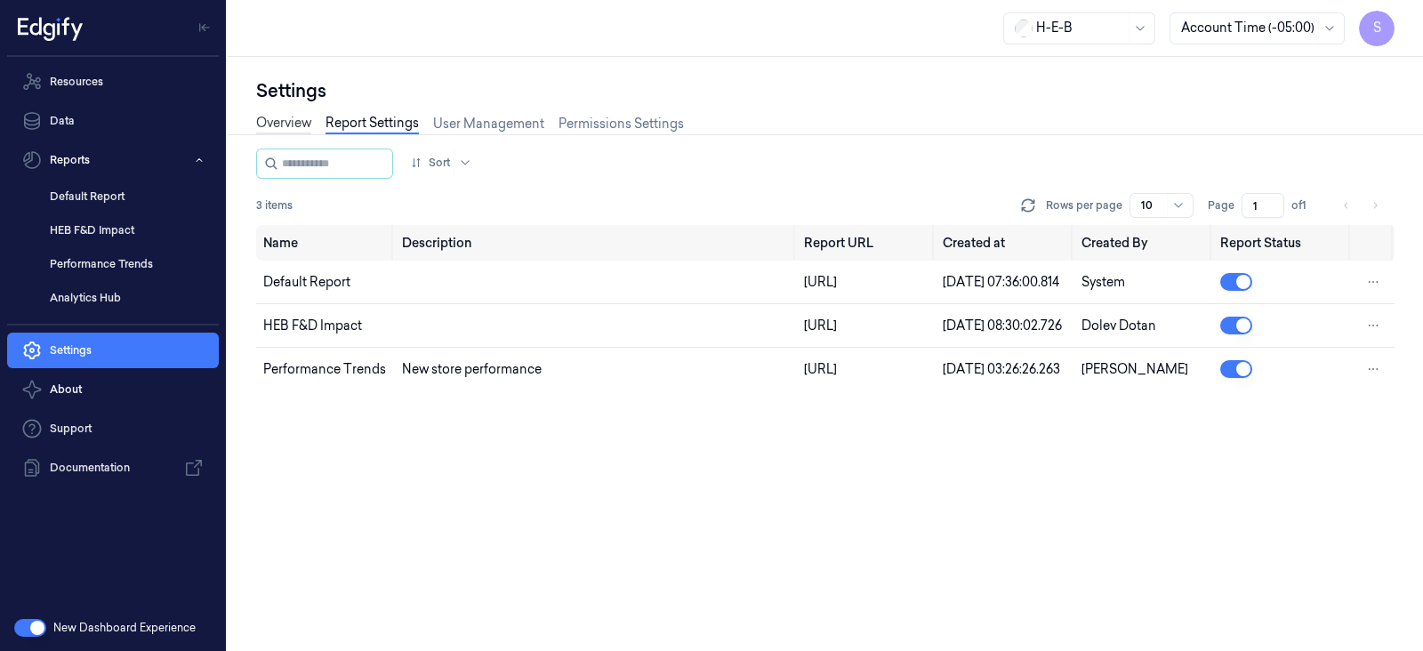
click at [277, 117] on link "Overview" at bounding box center [283, 124] width 55 height 20
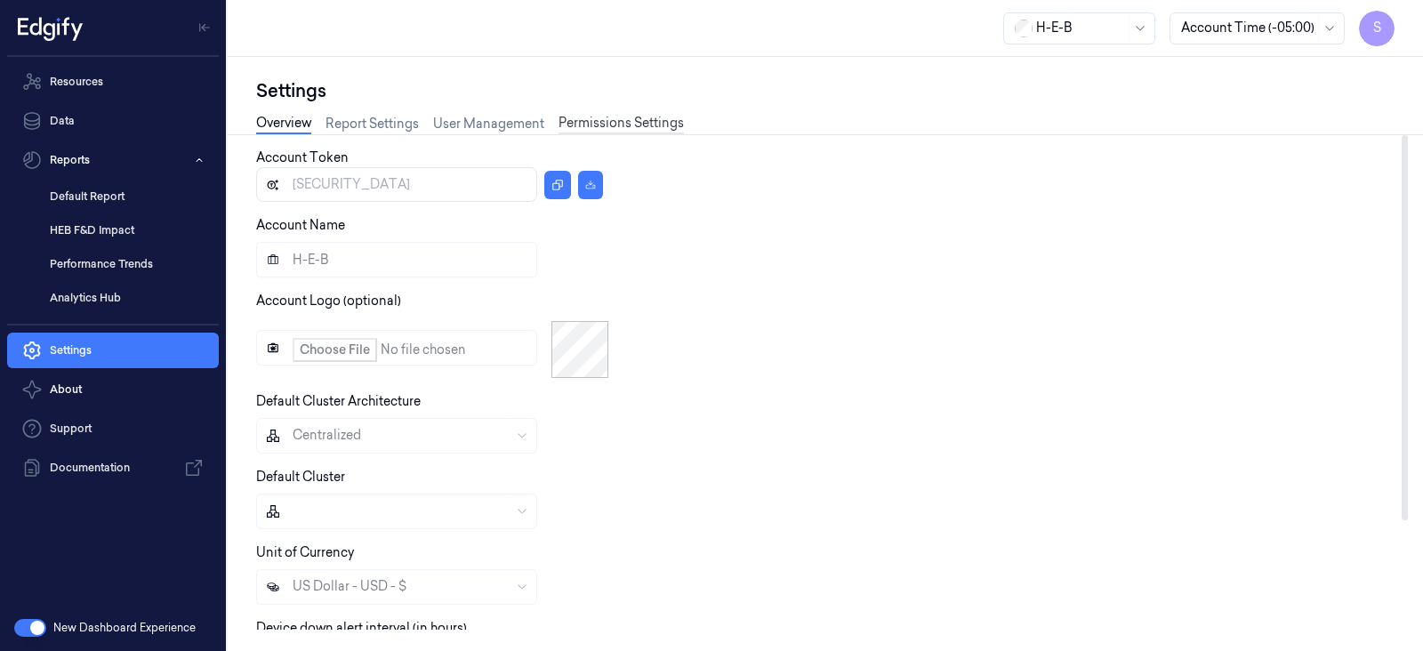
click at [632, 124] on link "Permissions Settings" at bounding box center [620, 124] width 125 height 20
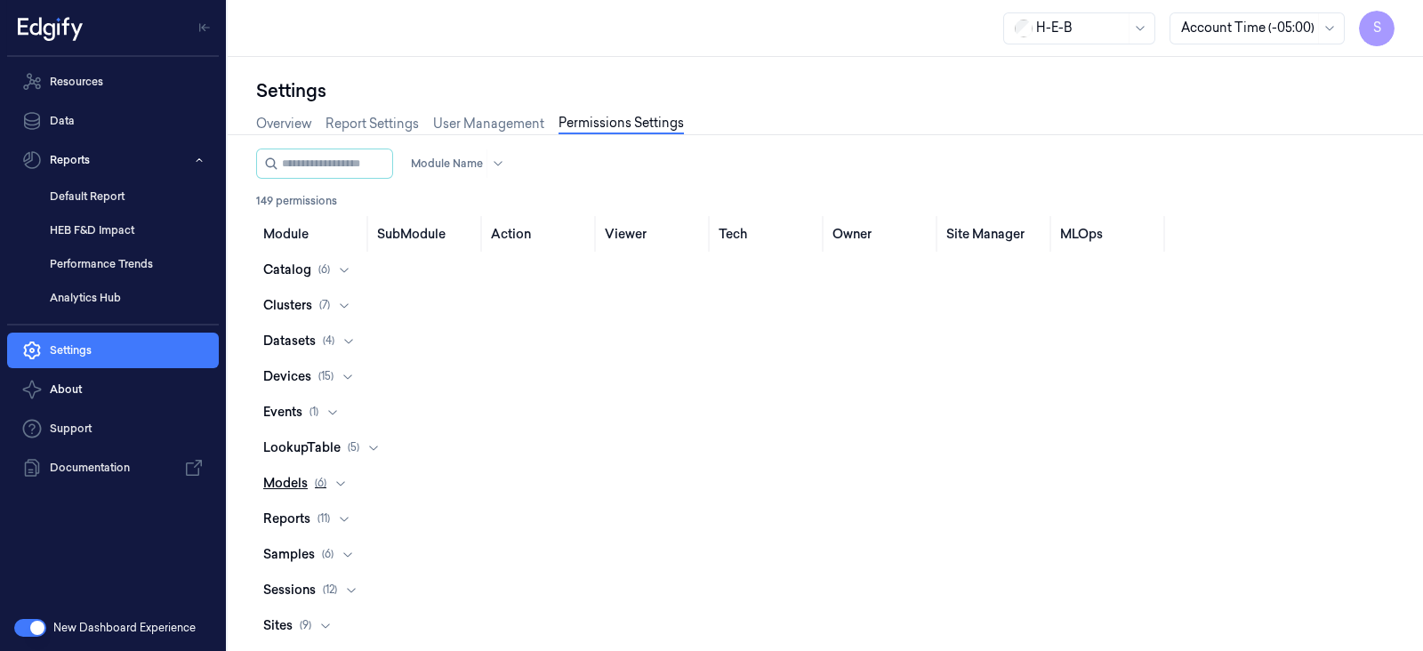
scroll to position [98, 0]
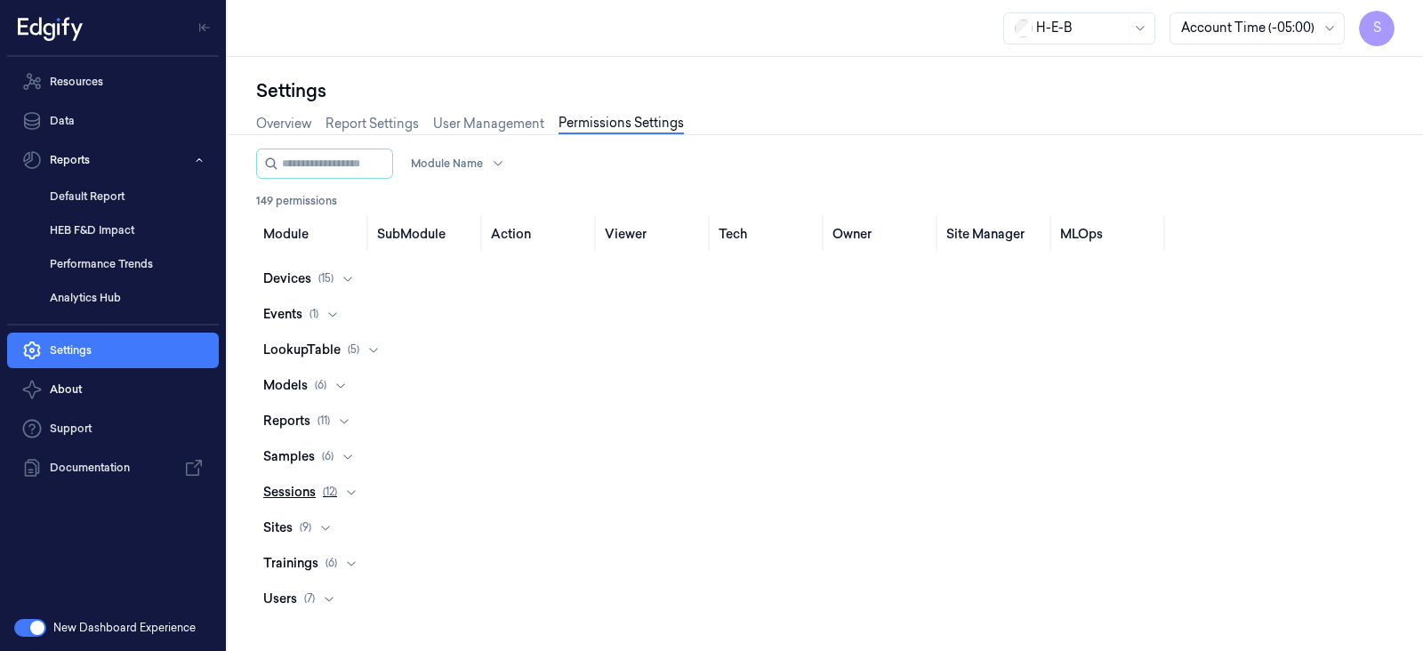
click at [354, 487] on icon at bounding box center [351, 492] width 14 height 14
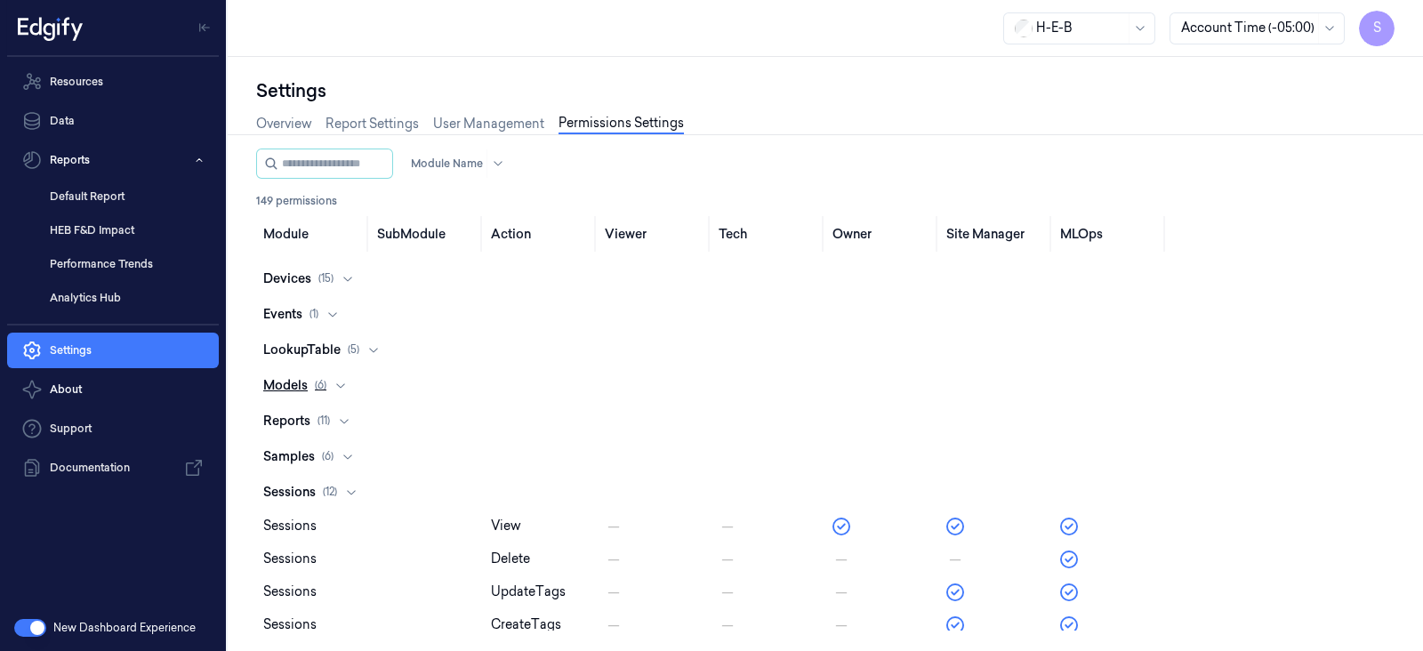
scroll to position [0, 0]
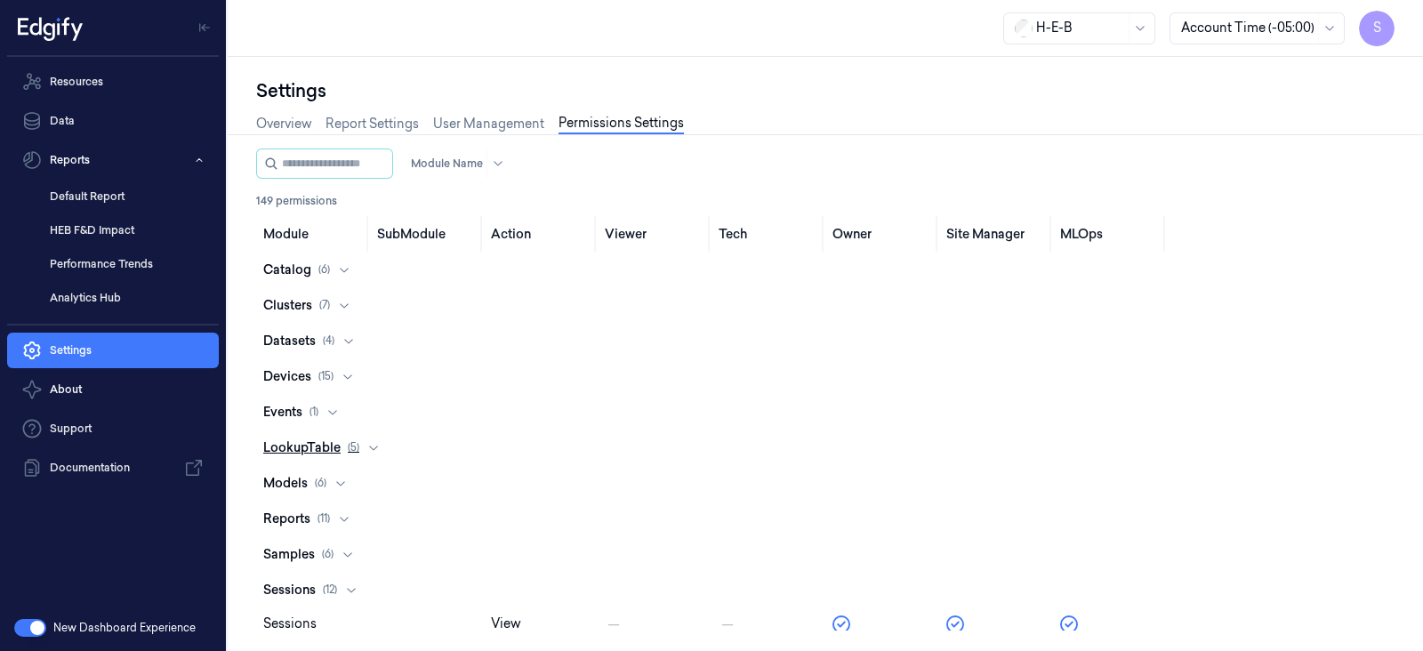
click at [373, 442] on icon at bounding box center [373, 447] width 14 height 14
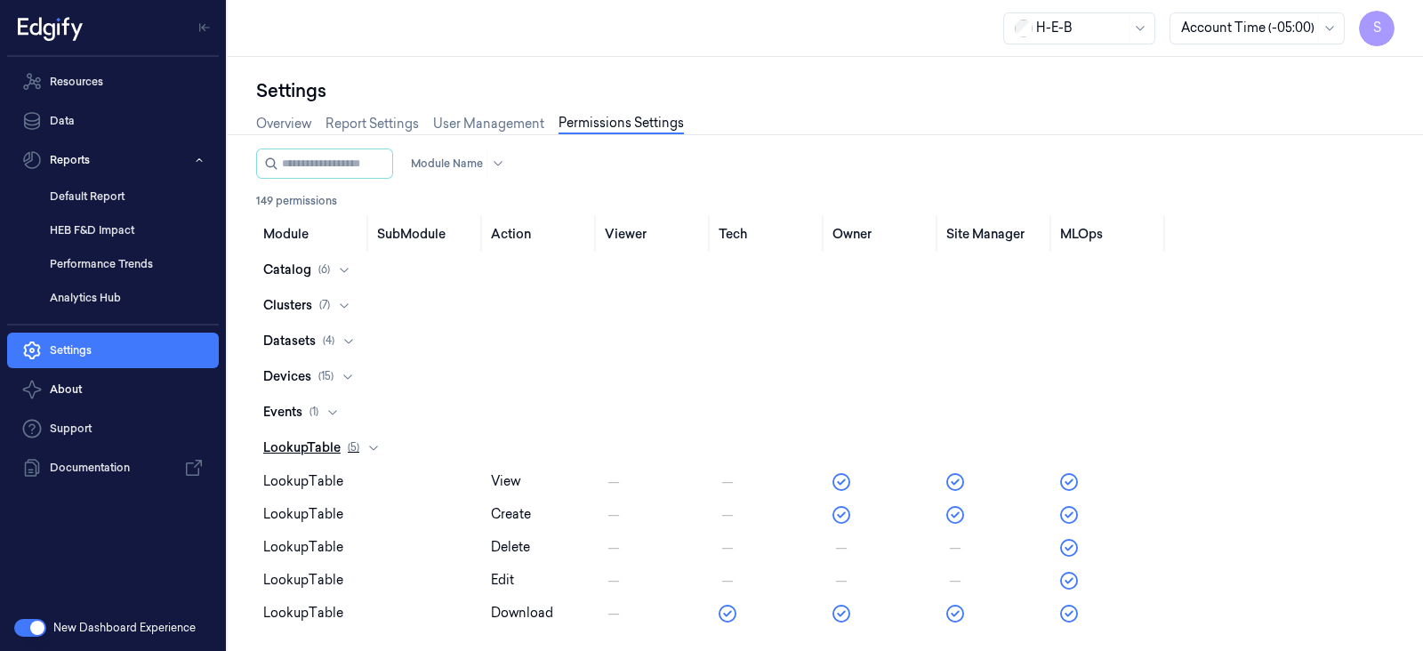
click at [376, 444] on icon at bounding box center [373, 447] width 14 height 14
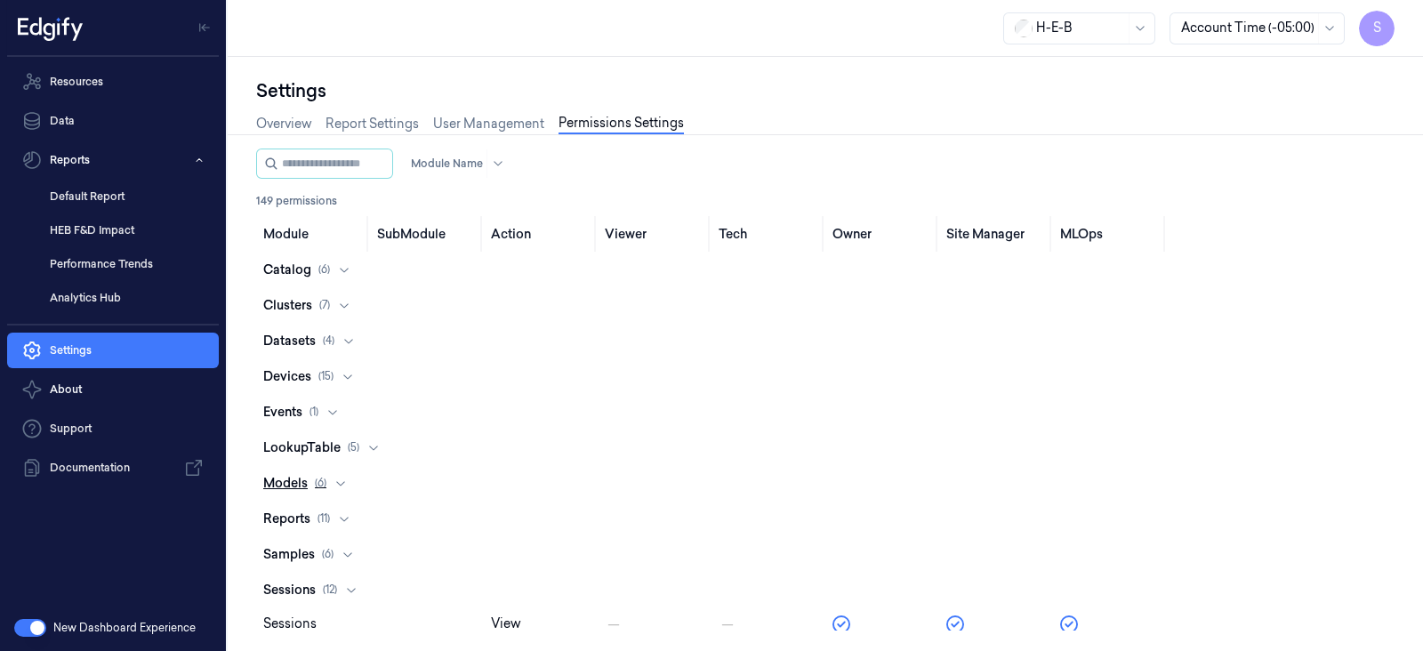
click at [347, 482] on icon at bounding box center [340, 483] width 14 height 14
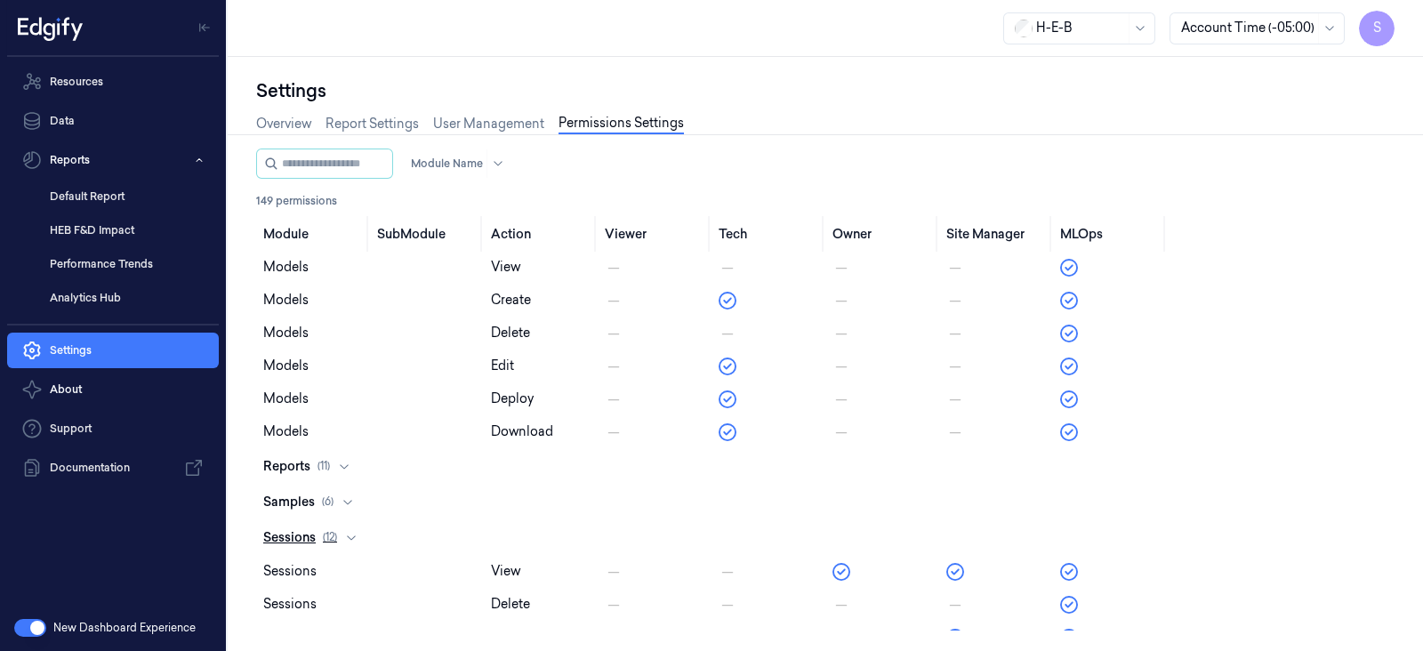
scroll to position [245, 0]
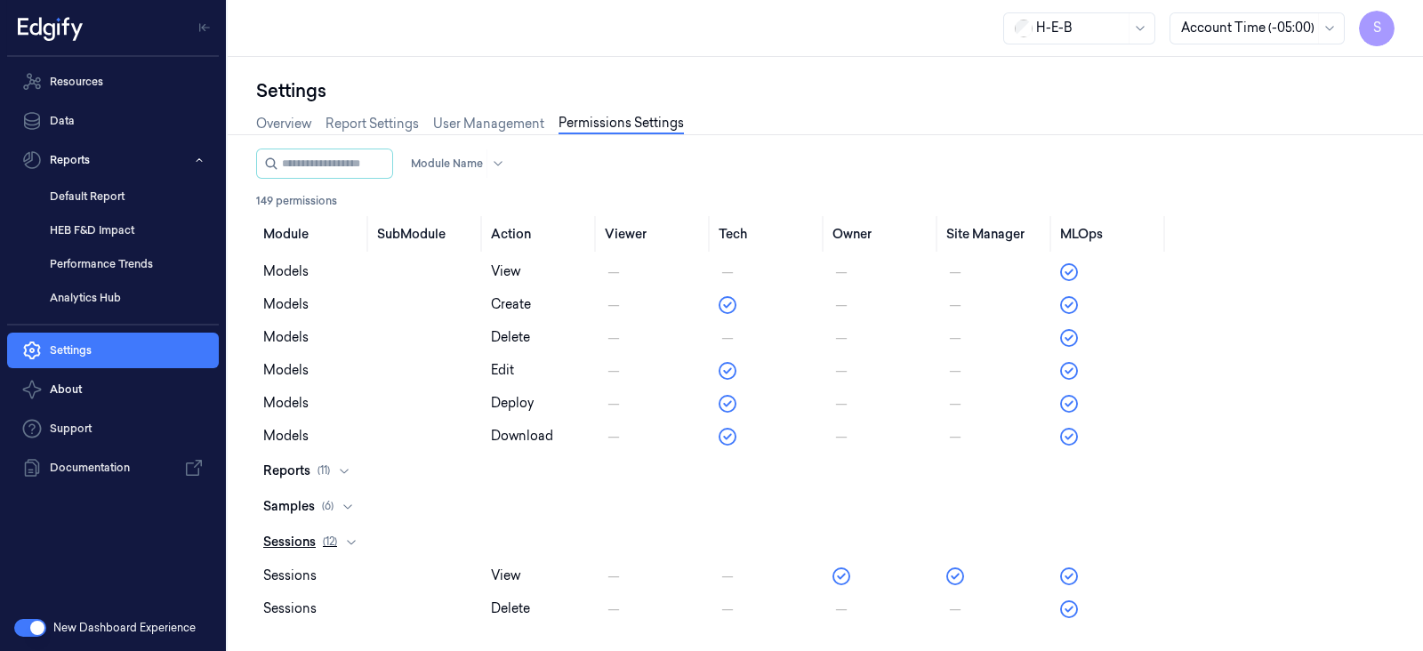
click at [355, 533] on div "sessions ( 12 )" at bounding box center [314, 542] width 102 height 19
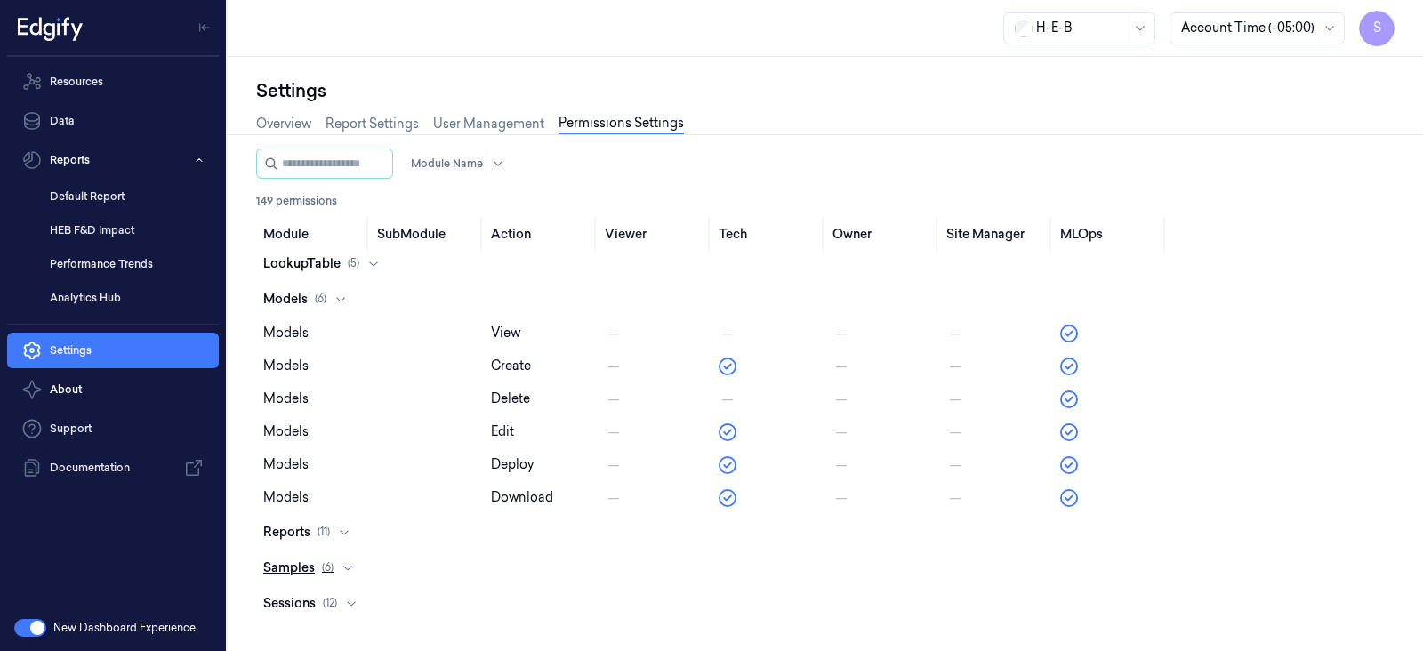
scroll to position [73, 0]
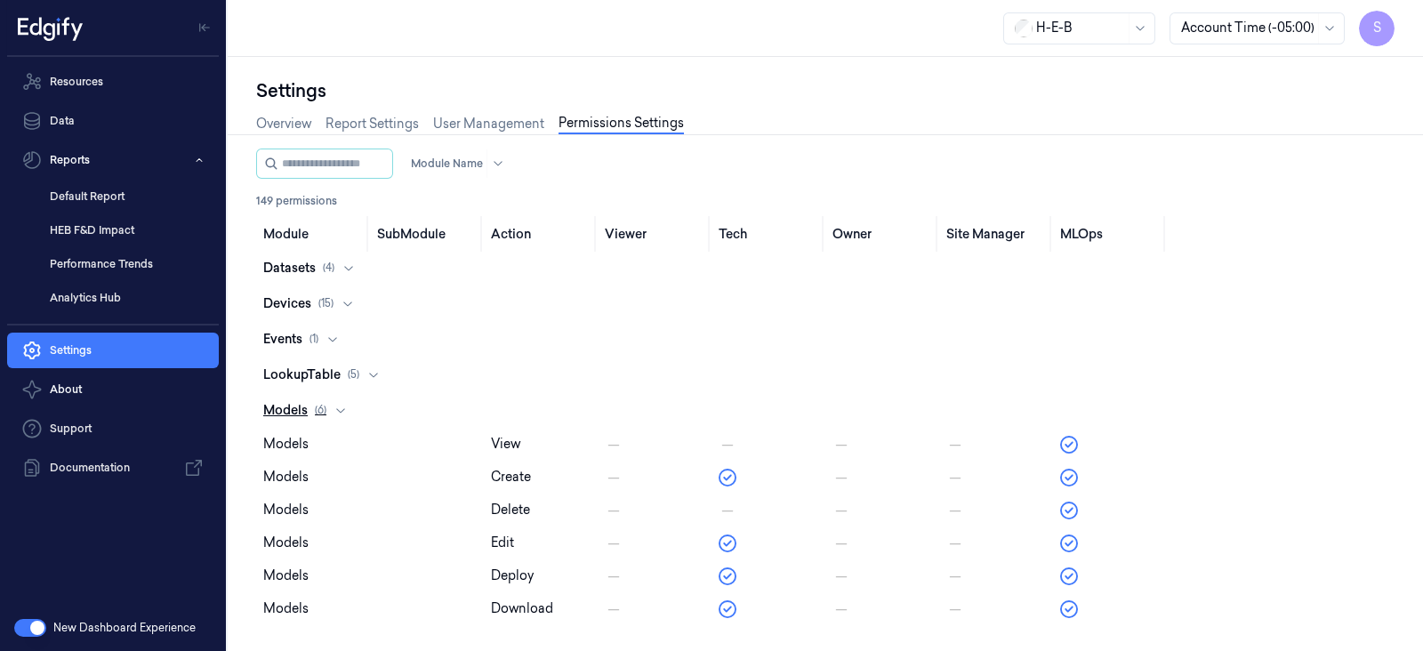
click at [341, 409] on icon at bounding box center [340, 410] width 14 height 14
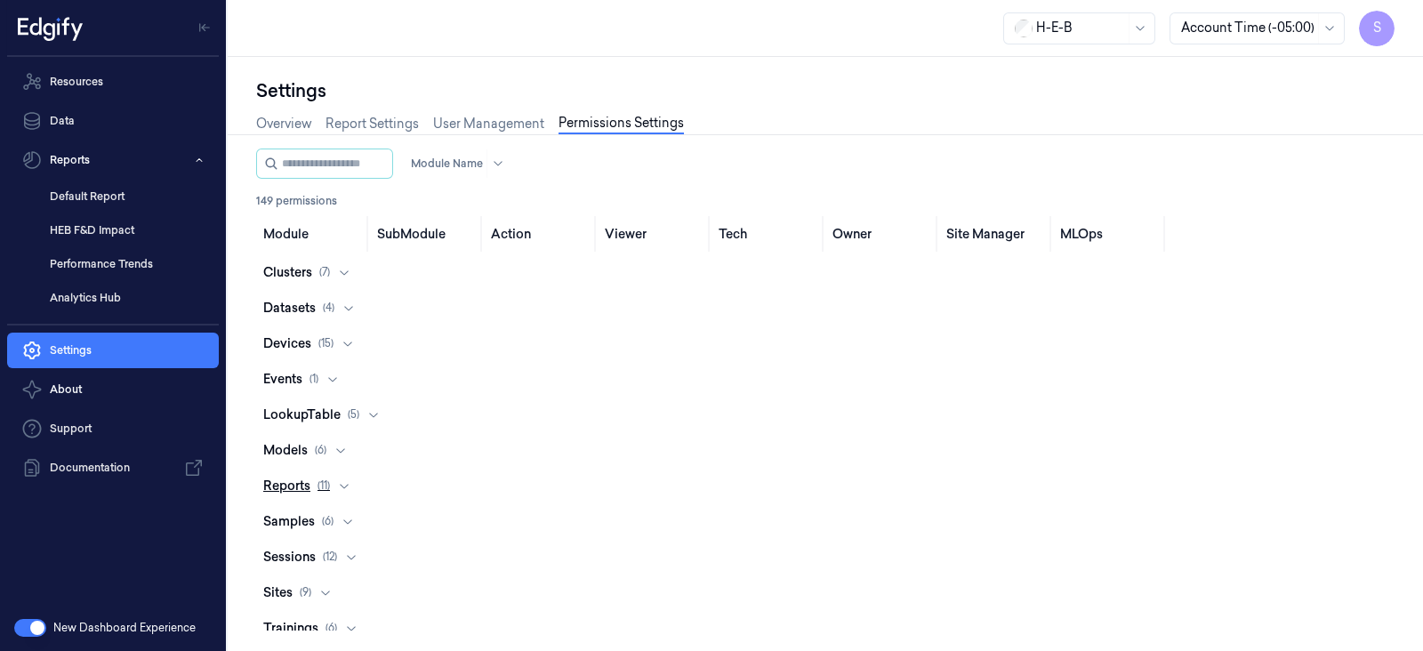
scroll to position [0, 0]
click at [347, 341] on icon at bounding box center [348, 340] width 14 height 14
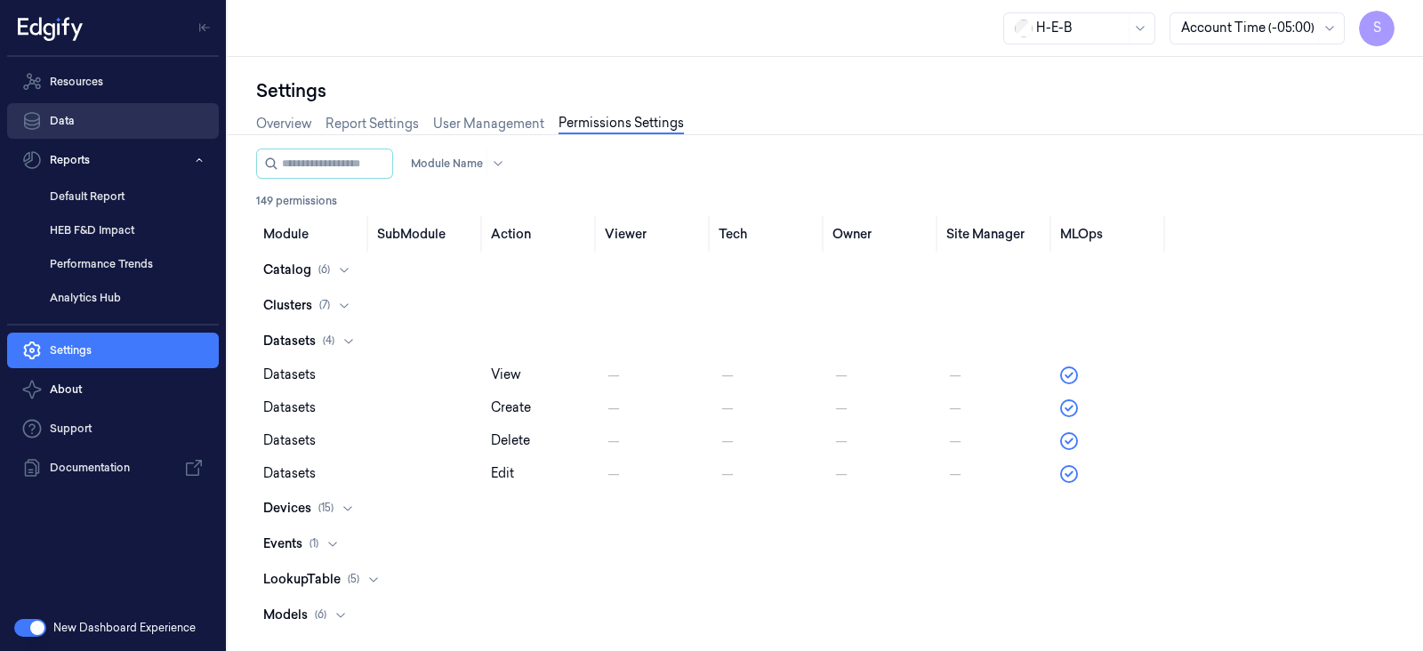
click at [67, 119] on link "Data" at bounding box center [113, 121] width 212 height 36
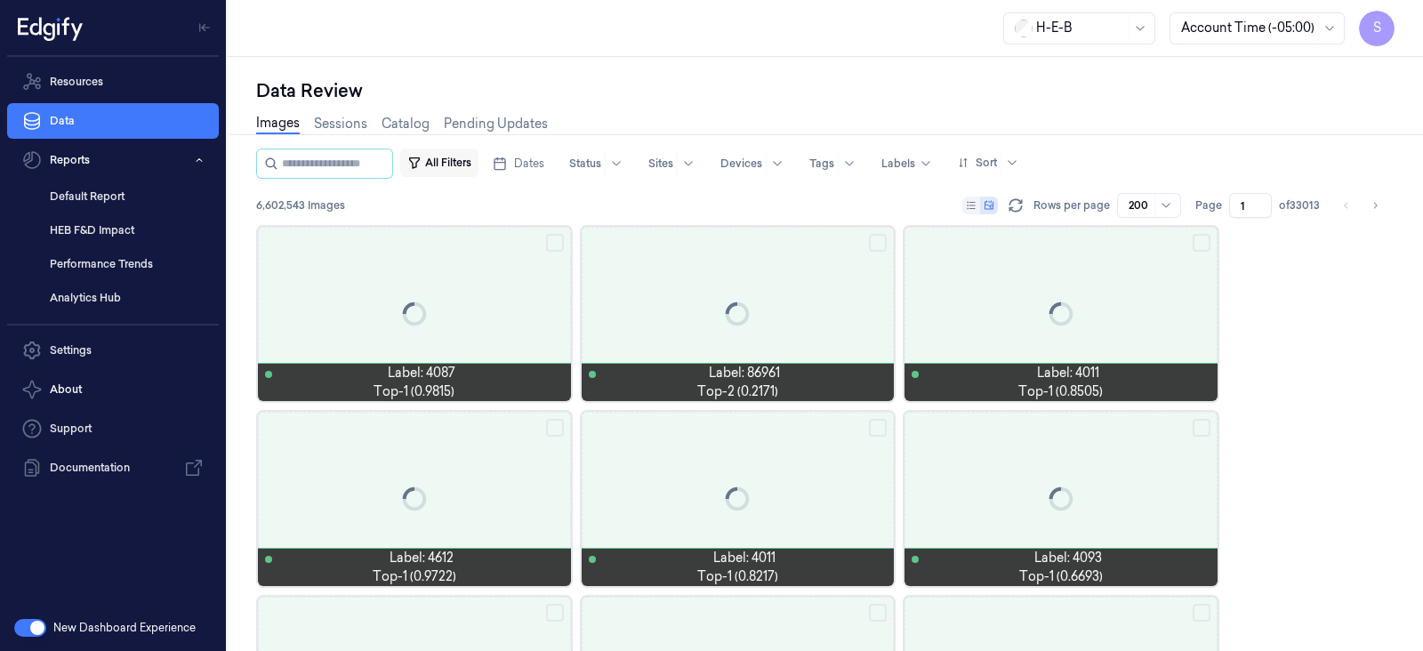
click at [459, 162] on button "All Filters" at bounding box center [439, 162] width 78 height 28
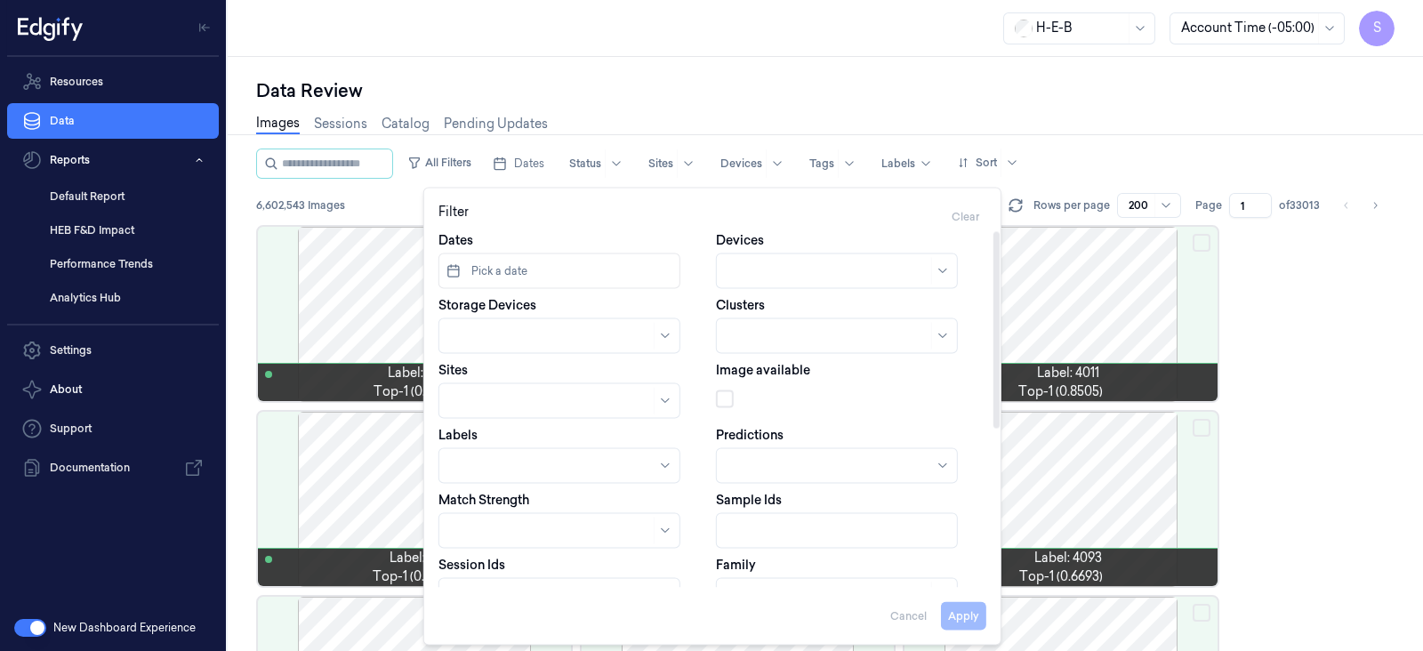
click at [818, 92] on div "Data Review" at bounding box center [825, 90] width 1138 height 25
